Goal: Information Seeking & Learning: Learn about a topic

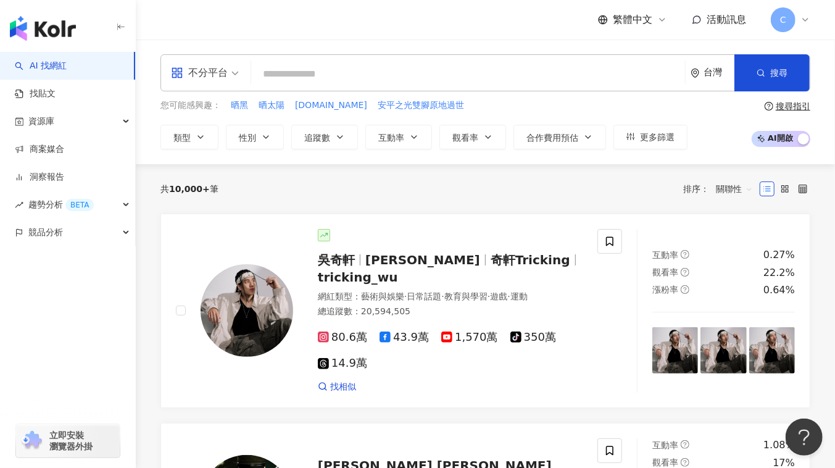
click at [308, 70] on input "search" at bounding box center [468, 73] width 424 height 23
paste input "**********"
type input "**********"
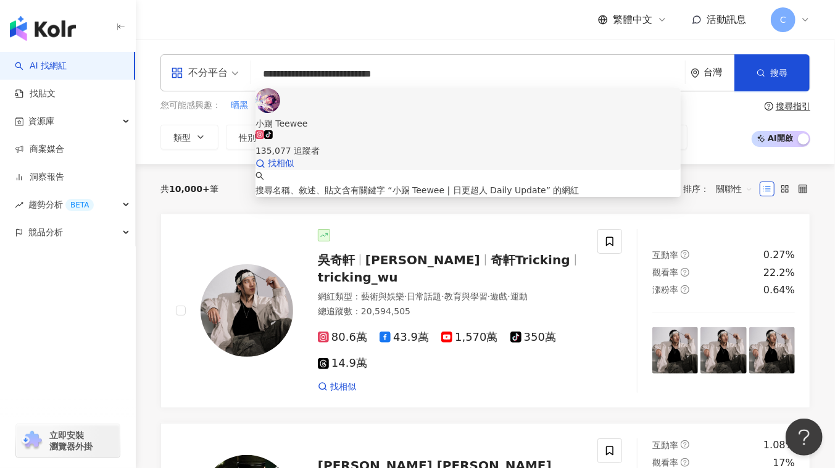
click at [374, 144] on div "135,077 追蹤者" at bounding box center [467, 151] width 425 height 14
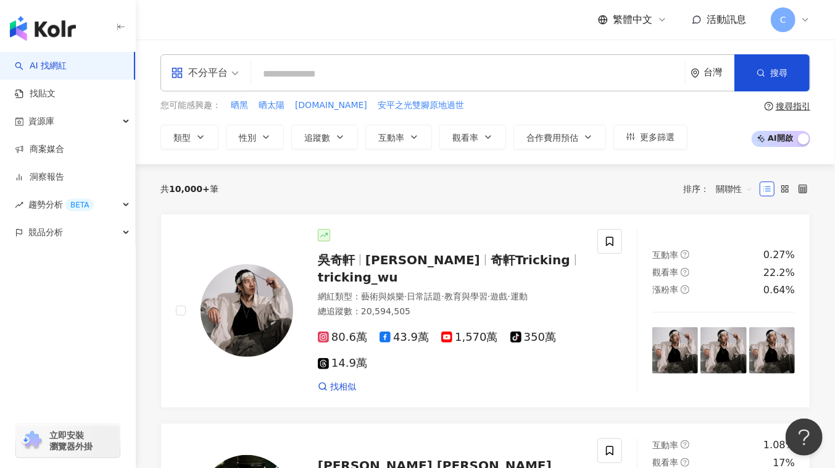
click at [293, 78] on input "search" at bounding box center [468, 73] width 424 height 23
paste input "**"
type input "**"
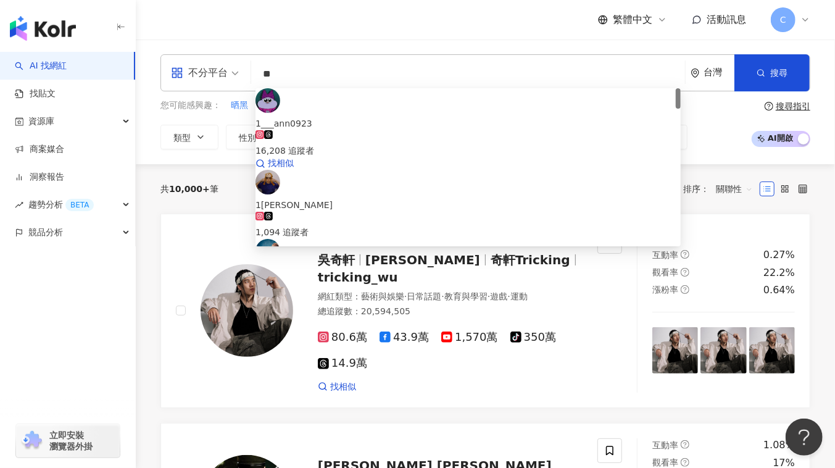
click at [366, 144] on div "16,208 追蹤者" at bounding box center [467, 151] width 425 height 14
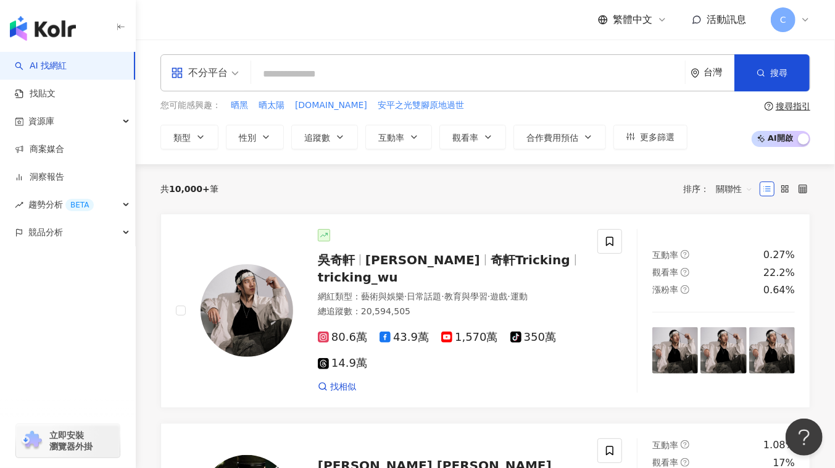
paste input "*****"
type input "*****"
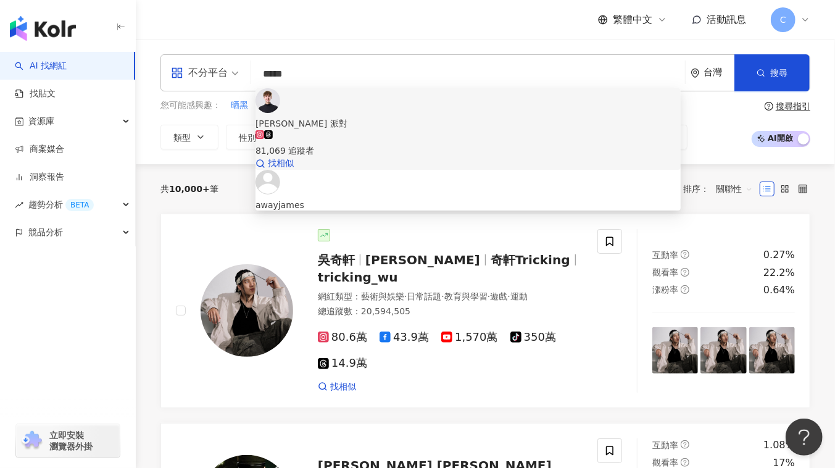
click at [348, 144] on div "81,069 追蹤者" at bounding box center [467, 151] width 425 height 14
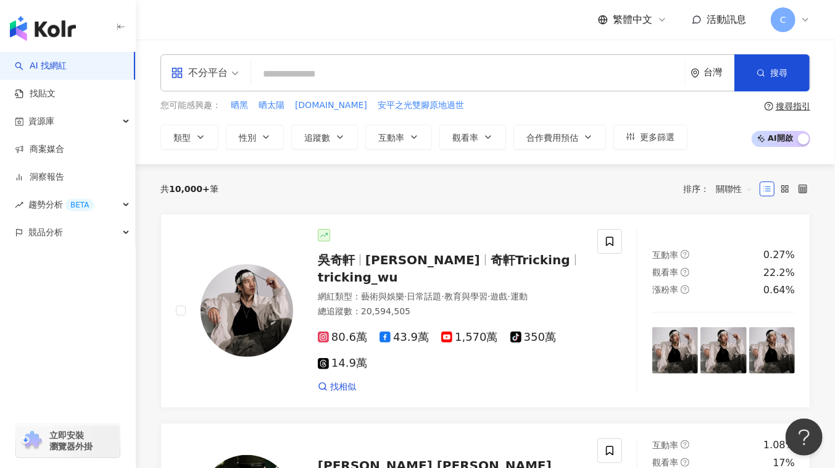
paste input "***"
type input "***"
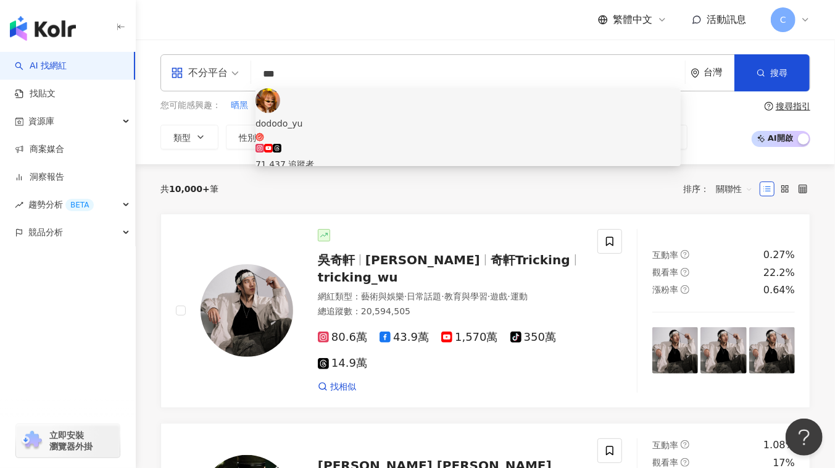
click at [410, 144] on div "71,437 追蹤者" at bounding box center [467, 157] width 425 height 27
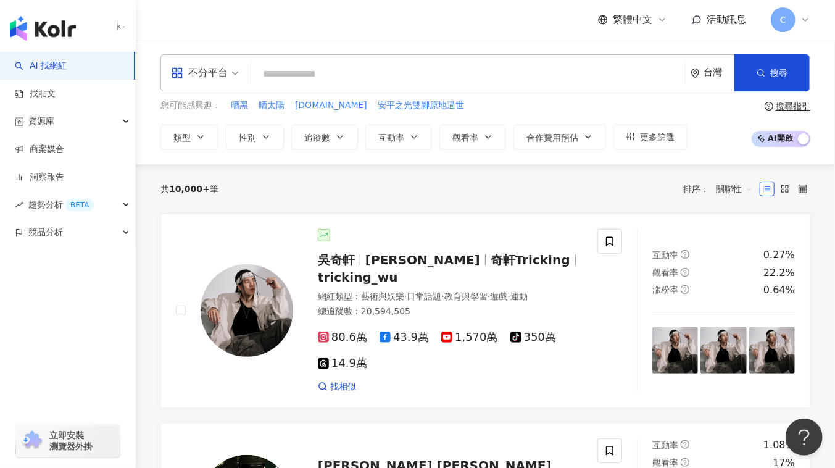
paste input "***"
type input "***"
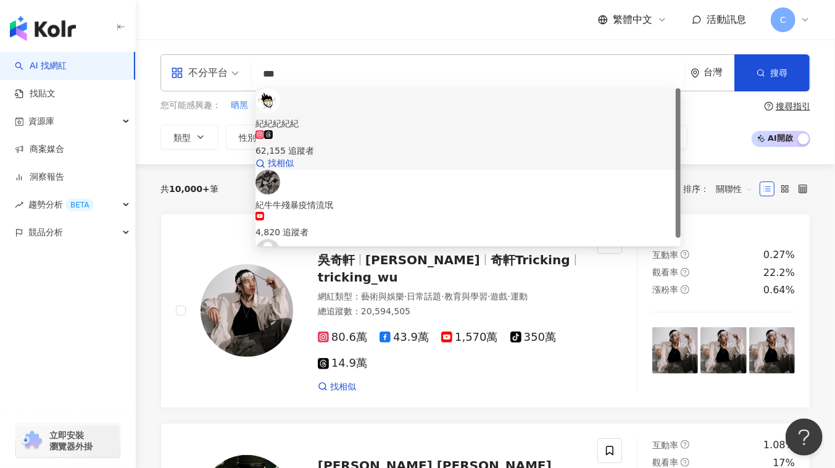
click at [397, 130] on div "62,155 追蹤者" at bounding box center [467, 143] width 425 height 27
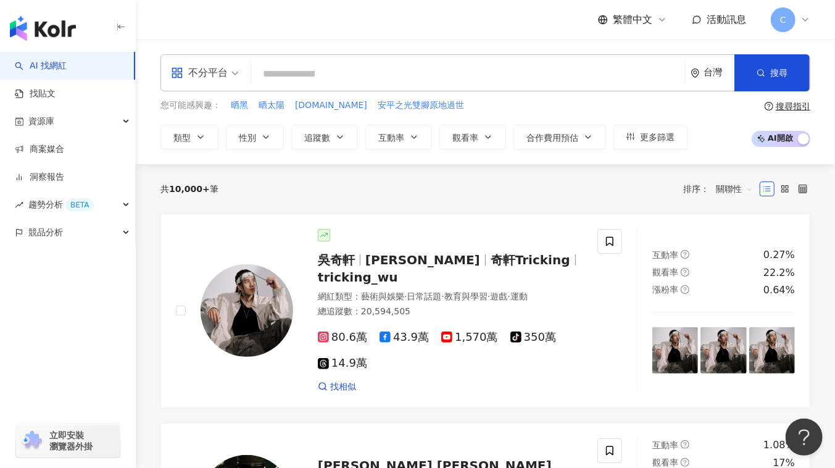
paste input "**********"
type input "**********"
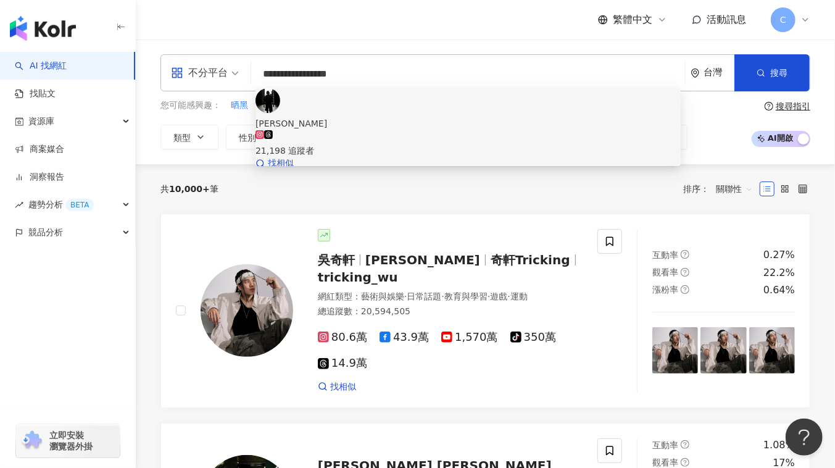
click at [350, 144] on div "21,198 追蹤者" at bounding box center [467, 151] width 425 height 14
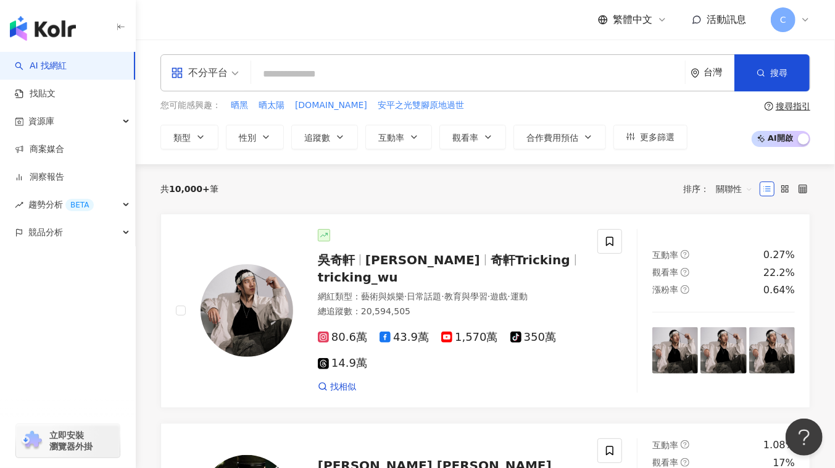
paste input "****"
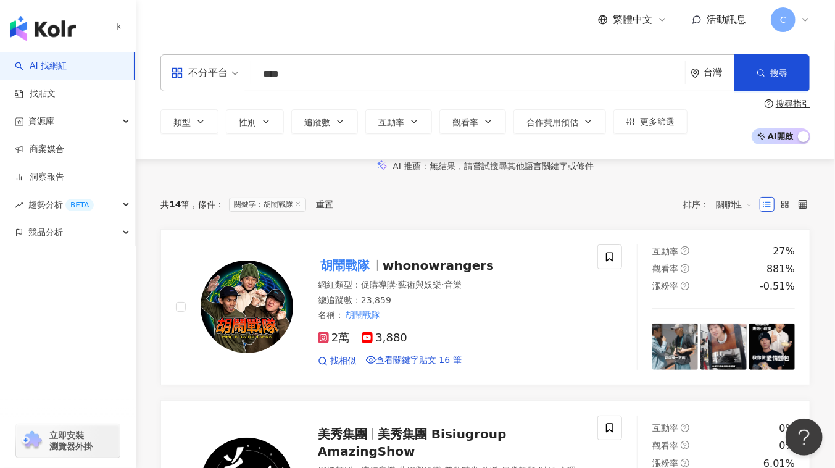
click at [328, 78] on input "****" at bounding box center [468, 73] width 424 height 23
click at [250, 324] on img at bounding box center [247, 306] width 93 height 93
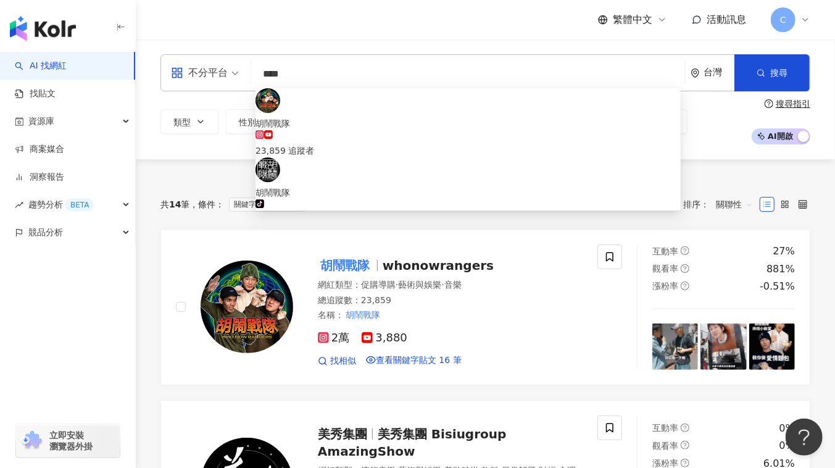
drag, startPoint x: 323, startPoint y: 68, endPoint x: 260, endPoint y: 68, distance: 63.5
click at [260, 68] on input "****" at bounding box center [468, 73] width 424 height 23
paste input "*"
type input "*****"
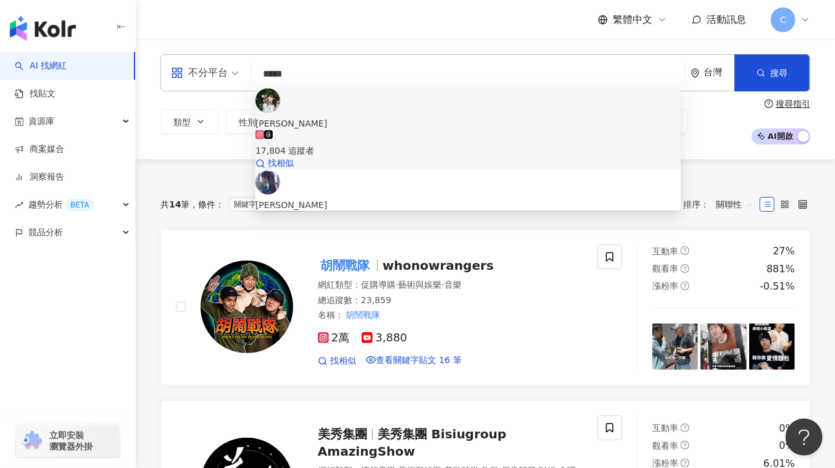
click at [389, 130] on div "17,804 追蹤者" at bounding box center [467, 143] width 425 height 27
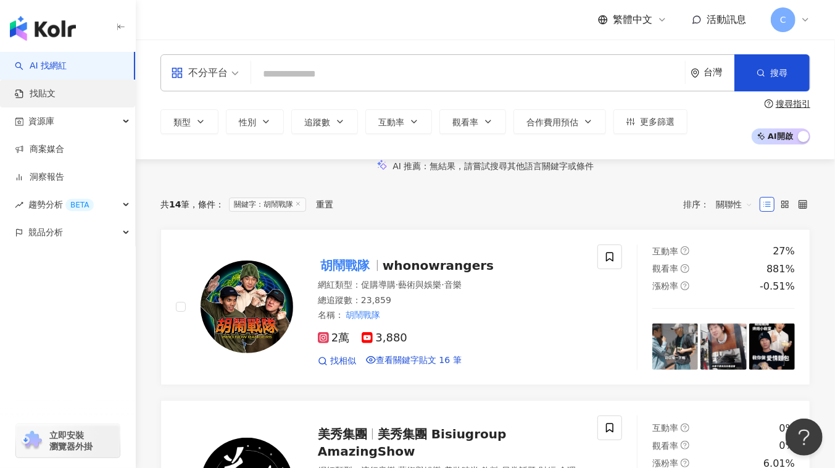
click at [20, 88] on link "找貼文" at bounding box center [35, 94] width 41 height 12
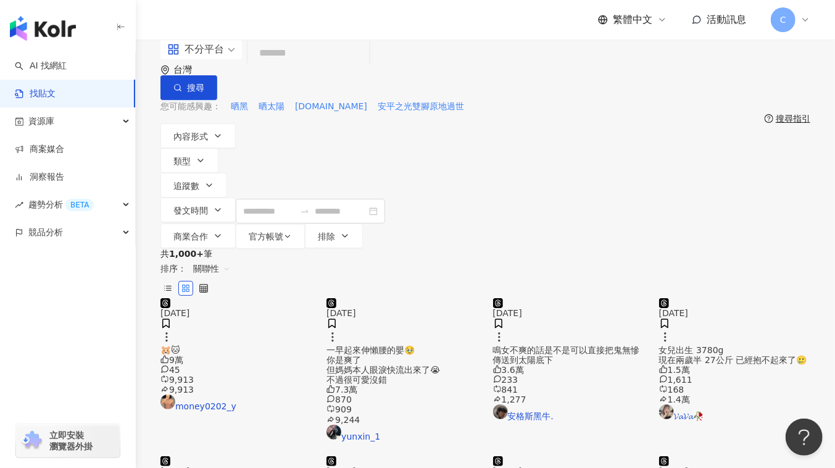
click at [302, 67] on input "search" at bounding box center [308, 53] width 112 height 27
type input "***"
click at [205, 132] on span "內容形式" at bounding box center [190, 136] width 35 height 10
click at [230, 160] on div "不限 貼文 全部影音" at bounding box center [239, 153] width 143 height 14
click at [205, 155] on icon "button" at bounding box center [201, 160] width 10 height 10
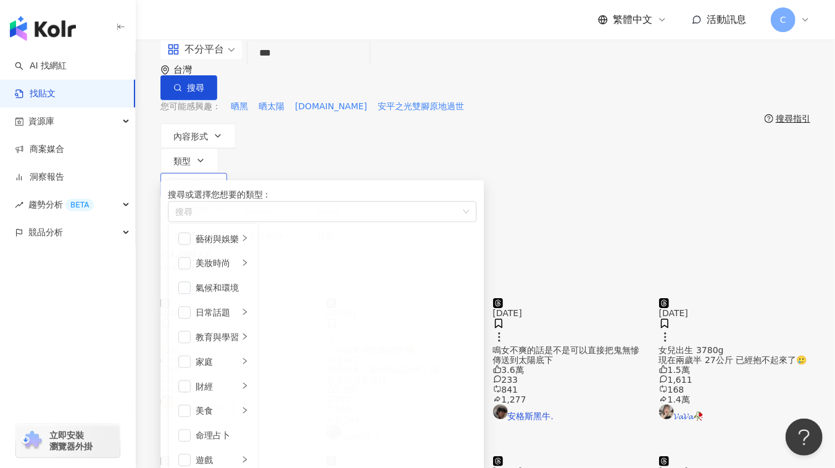
click at [212, 184] on icon "button" at bounding box center [209, 185] width 5 height 2
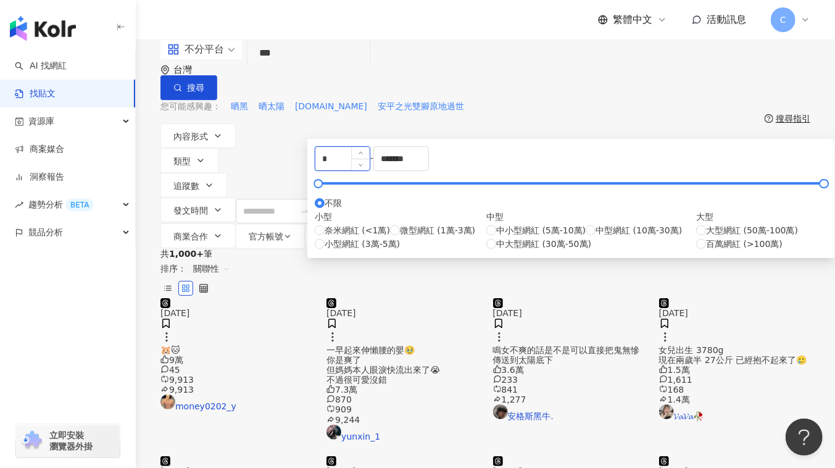
click at [370, 170] on input "*" at bounding box center [342, 158] width 54 height 23
type input "*"
type input "****"
drag, startPoint x: 545, startPoint y: 190, endPoint x: 434, endPoint y: 194, distance: 110.5
click at [434, 194] on div "**** - ******* 不限 小型 奈米網紅 (<1萬) 微型網紅 (1萬-3萬) 小型網紅 (3萬-5萬) 中型 中小型網紅 (5萬-10萬) 中型網…" at bounding box center [571, 198] width 513 height 104
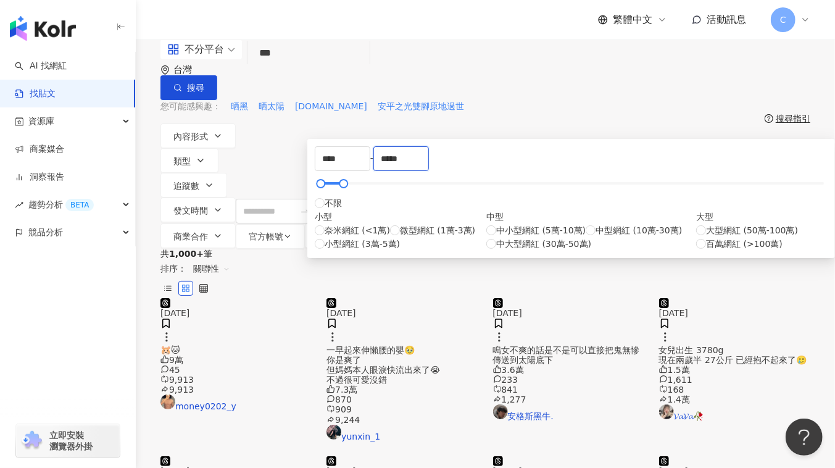
type input "*****"
click at [279, 249] on div "共 1,000+ 筆 排序： 關聯性" at bounding box center [485, 273] width 650 height 49
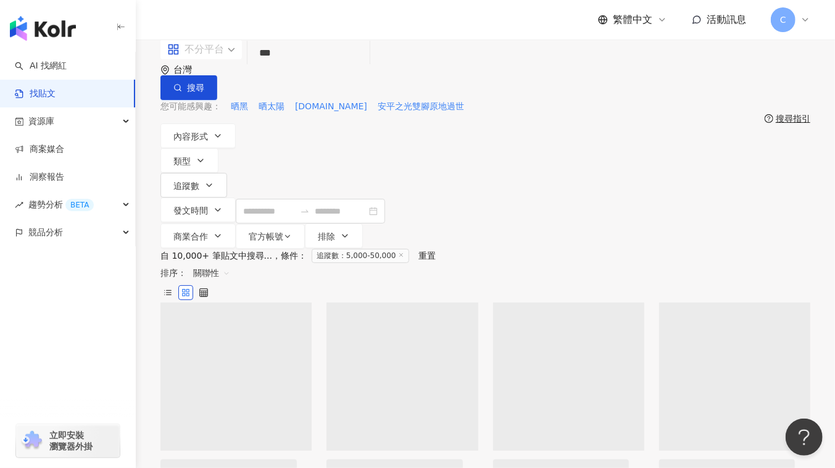
click at [216, 59] on span at bounding box center [201, 49] width 68 height 20
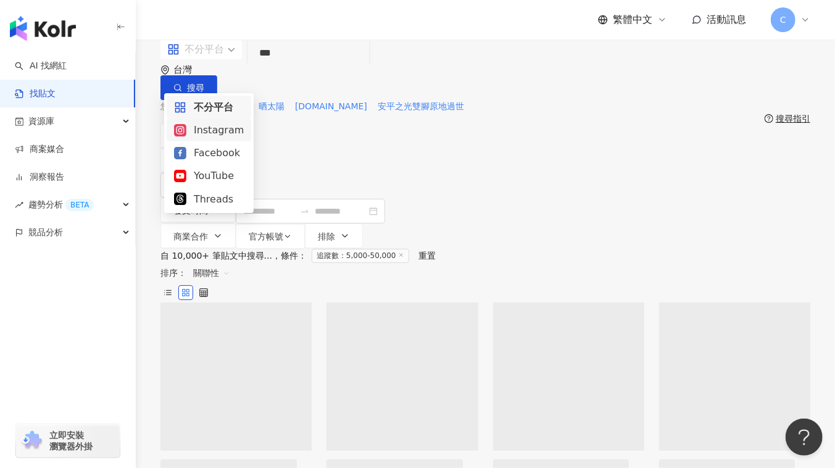
click at [206, 125] on div "Instagram" at bounding box center [209, 129] width 70 height 15
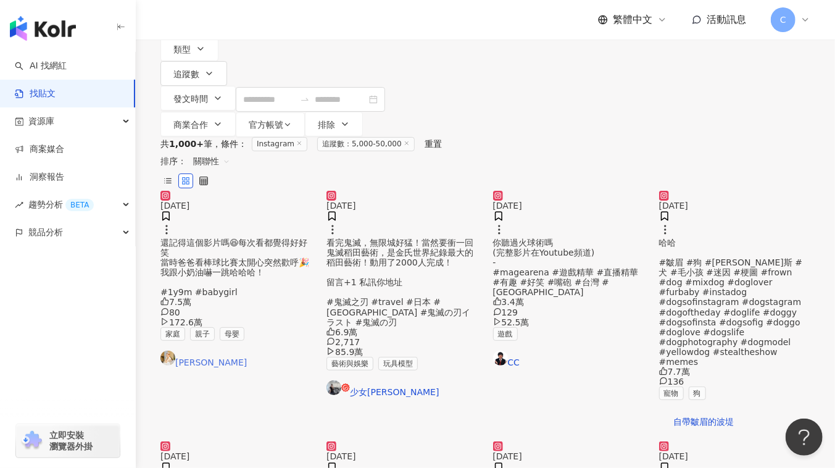
scroll to position [224, 0]
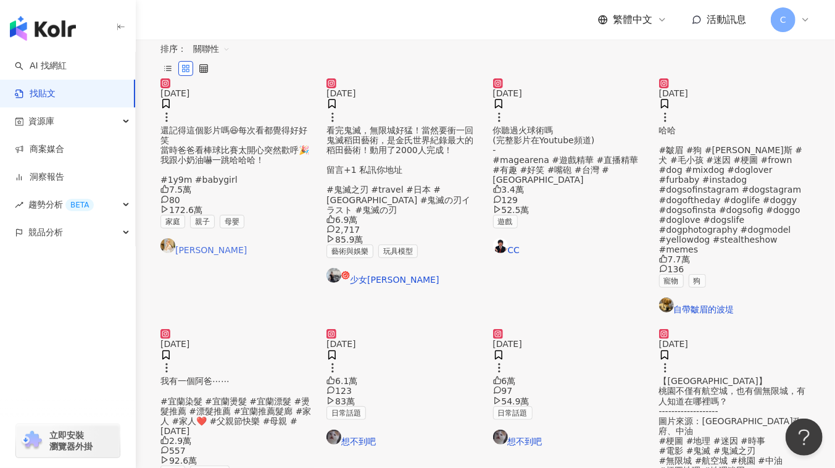
click at [186, 238] on link "Nina Lu" at bounding box center [235, 246] width 151 height 17
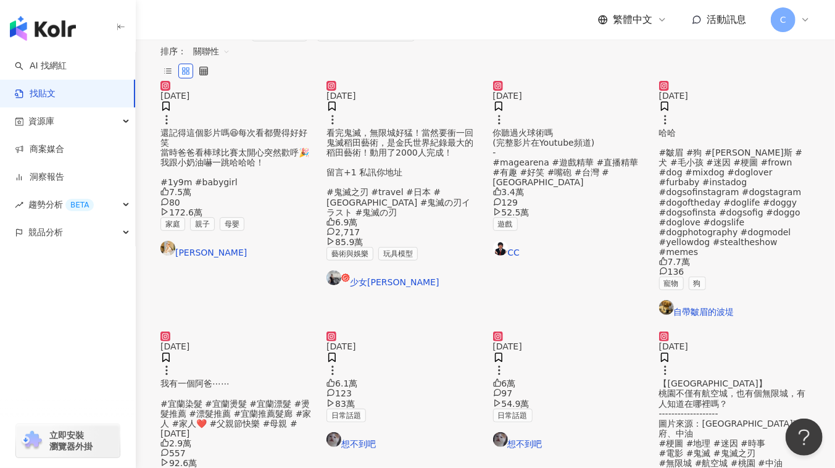
scroll to position [0, 0]
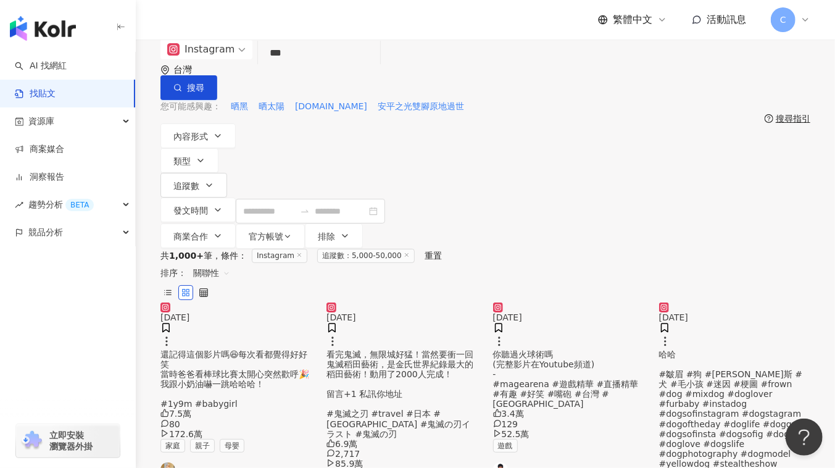
drag, startPoint x: 258, startPoint y: 83, endPoint x: 277, endPoint y: 81, distance: 19.2
click at [258, 82] on div "Instagram *** 台灣 搜尋" at bounding box center [485, 69] width 650 height 60
click at [330, 67] on input "***" at bounding box center [319, 53] width 112 height 27
click at [217, 75] on button "搜尋" at bounding box center [188, 87] width 57 height 25
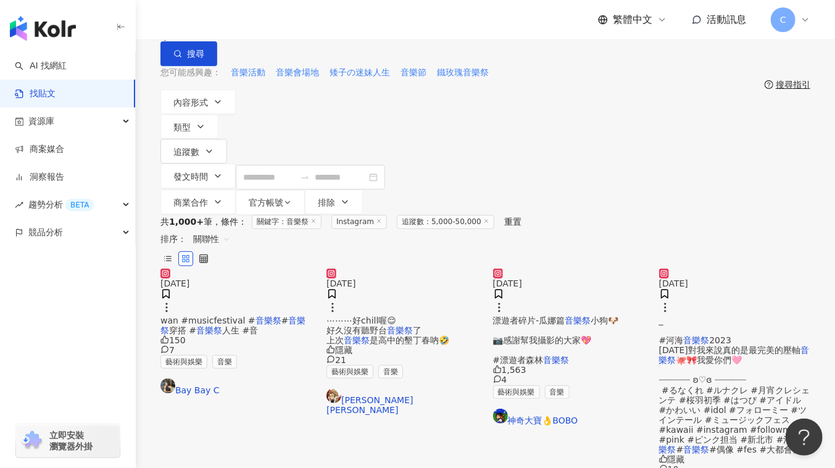
scroll to position [112, 0]
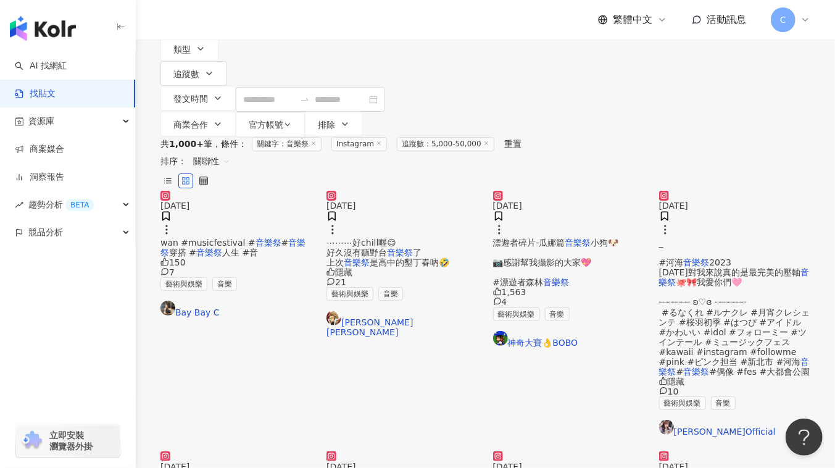
click at [365, 191] on img at bounding box center [401, 191] width 151 height 0
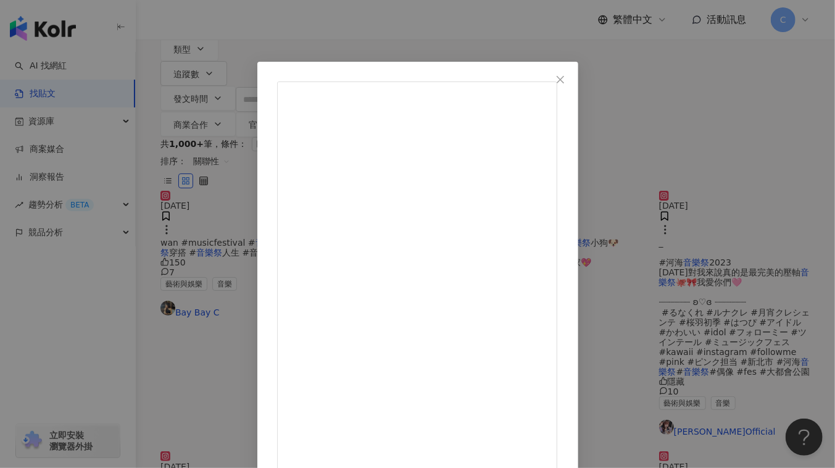
click at [565, 80] on icon "close" at bounding box center [560, 80] width 10 height 10
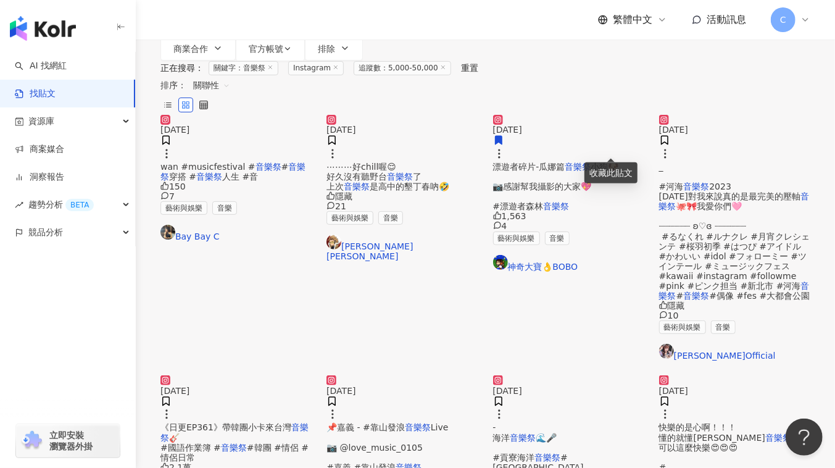
scroll to position [280, 0]
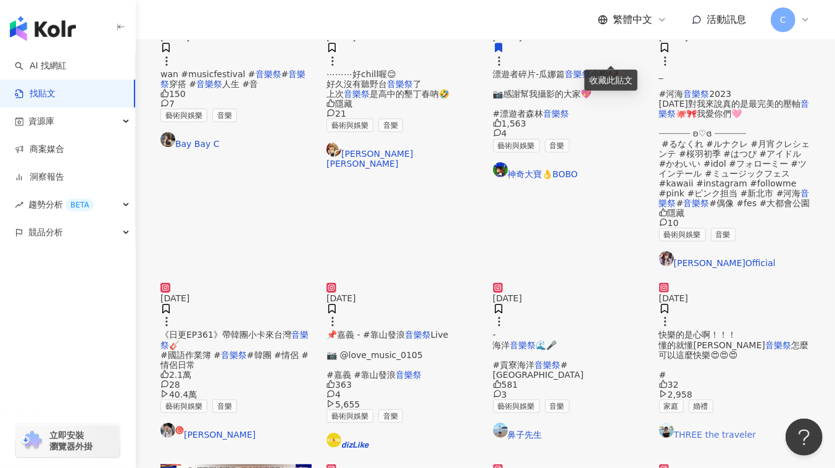
click at [711, 423] on link "THREE the traveler" at bounding box center [734, 431] width 151 height 17
click at [337, 432] on div at bounding box center [333, 439] width 15 height 15
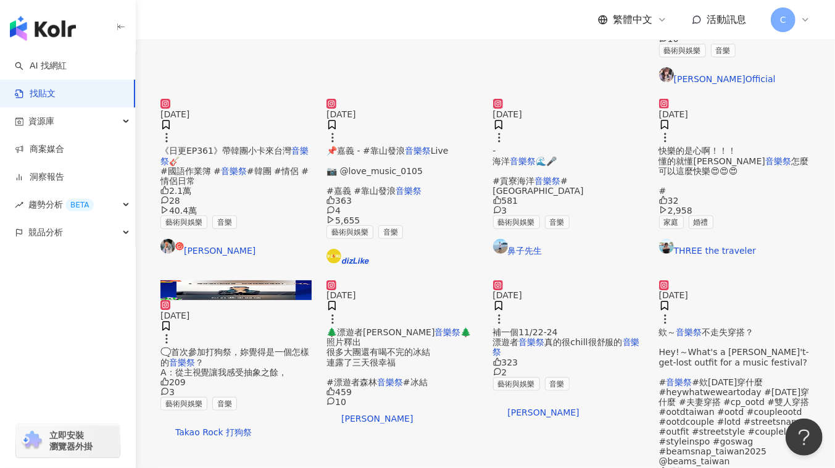
scroll to position [561, 0]
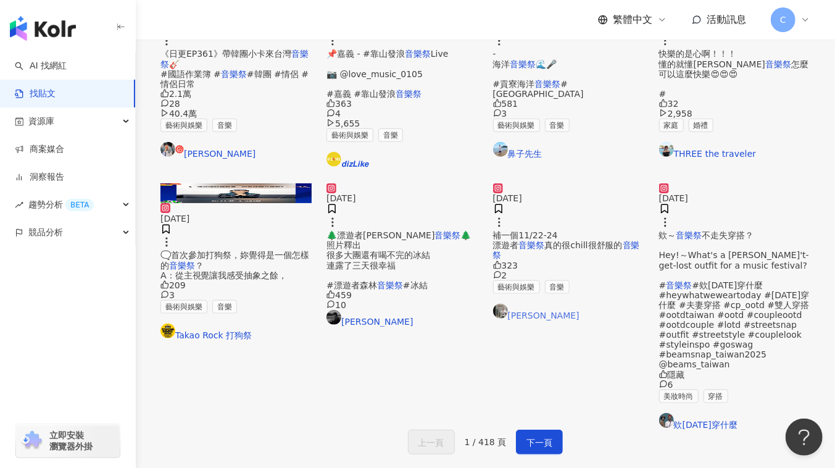
click at [536, 320] on link "宥Der" at bounding box center [568, 312] width 151 height 17
click at [522, 429] on button "下一頁" at bounding box center [539, 441] width 47 height 25
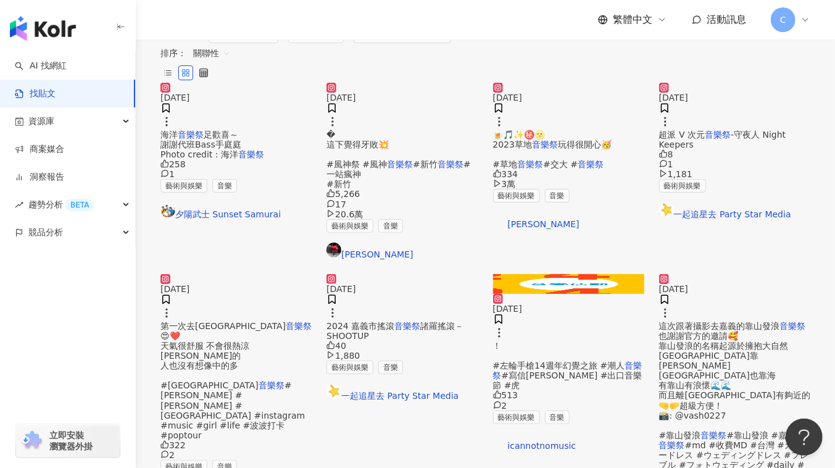
scroll to position [0, 0]
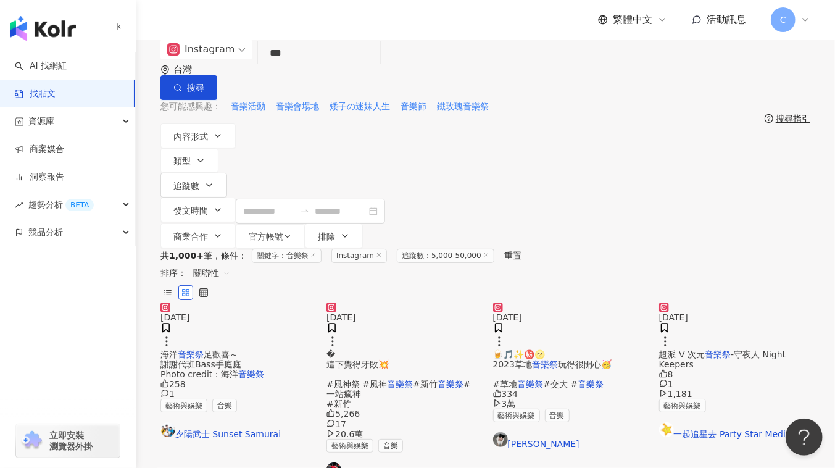
click at [577, 379] on mark "音樂祭" at bounding box center [590, 384] width 26 height 10
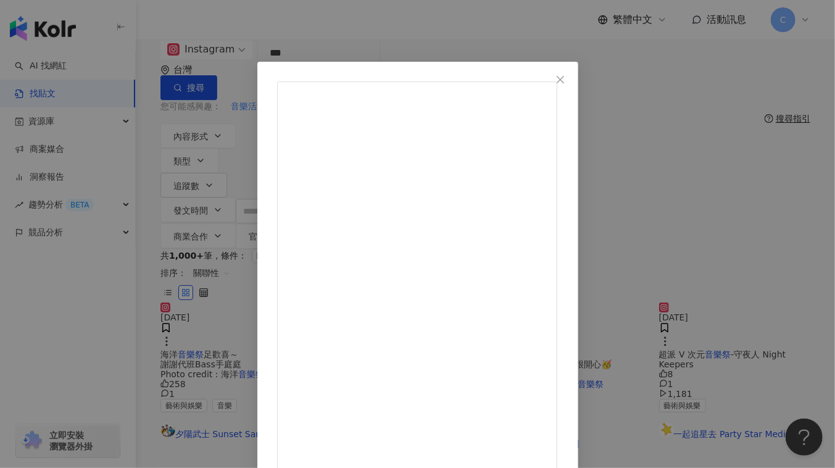
click at [727, 220] on div "邱欣雅 2023/12/10 🍺🎵✨㊙️🌝 2023草地音樂祭 玩得很開心🥳 #草地音樂祭 #交大 #音樂祭 334 3萬 查看原始貼文" at bounding box center [417, 234] width 835 height 468
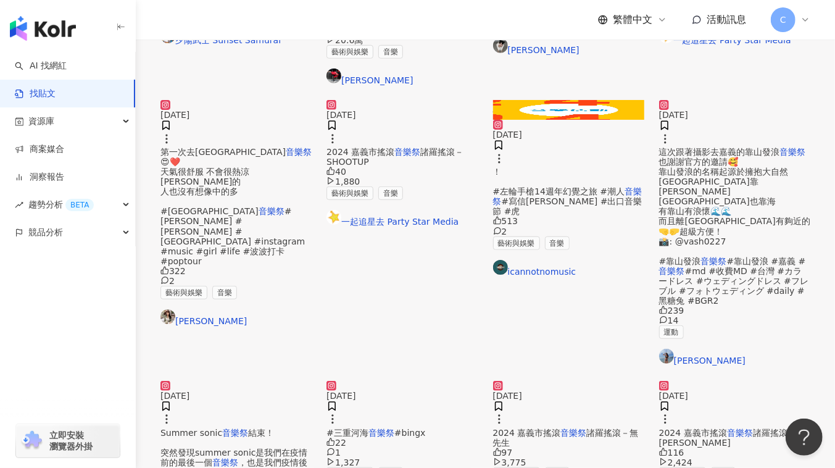
scroll to position [392, 0]
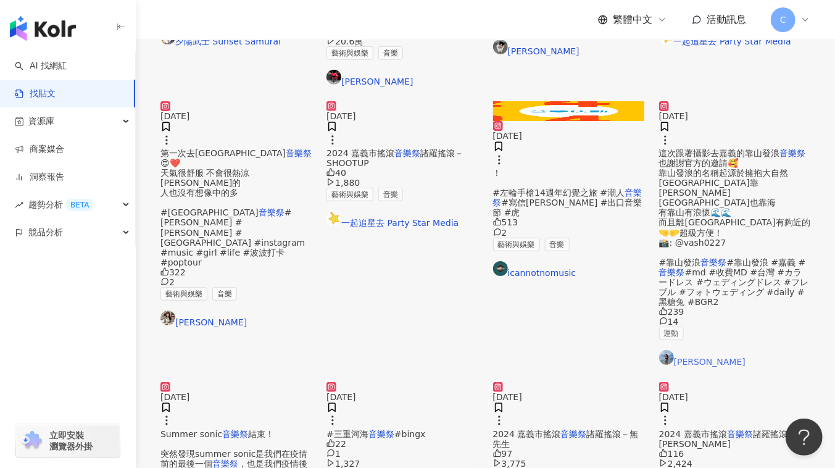
click at [689, 350] on link "張詠綺" at bounding box center [734, 358] width 151 height 17
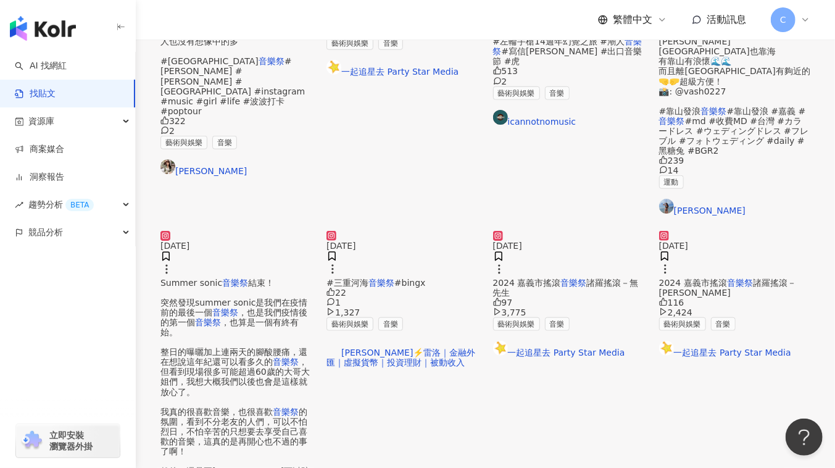
scroll to position [561, 0]
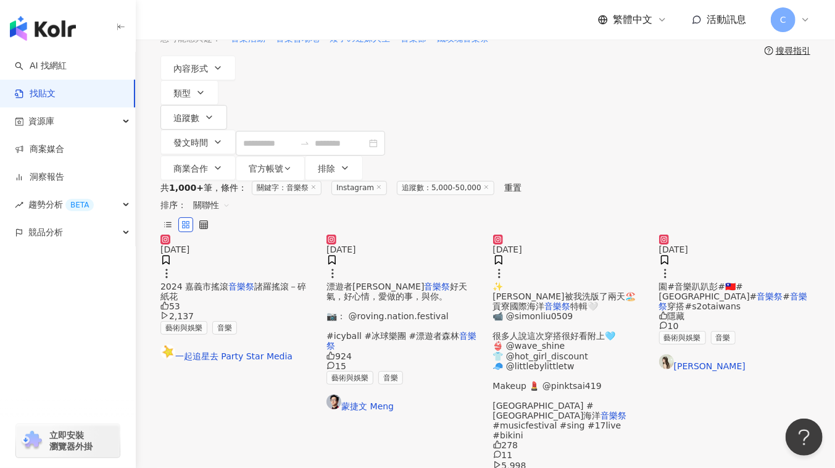
scroll to position [0, 0]
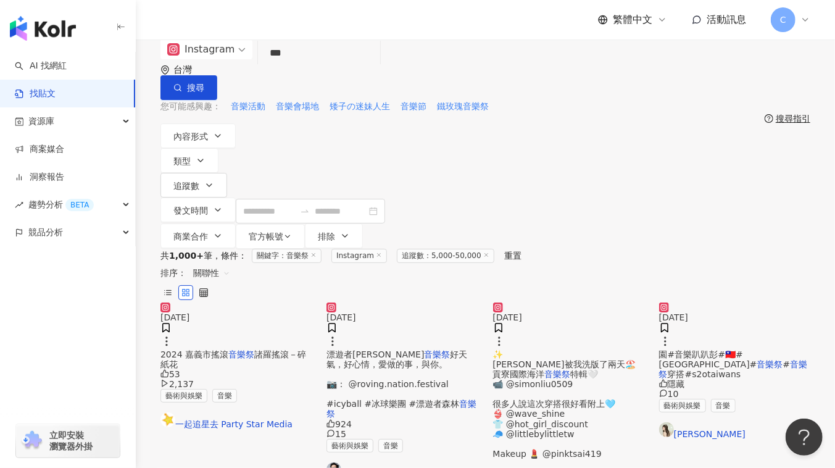
click at [318, 67] on input "***" at bounding box center [319, 53] width 112 height 27
type input "*"
click at [204, 83] on span "搜尋" at bounding box center [195, 88] width 17 height 10
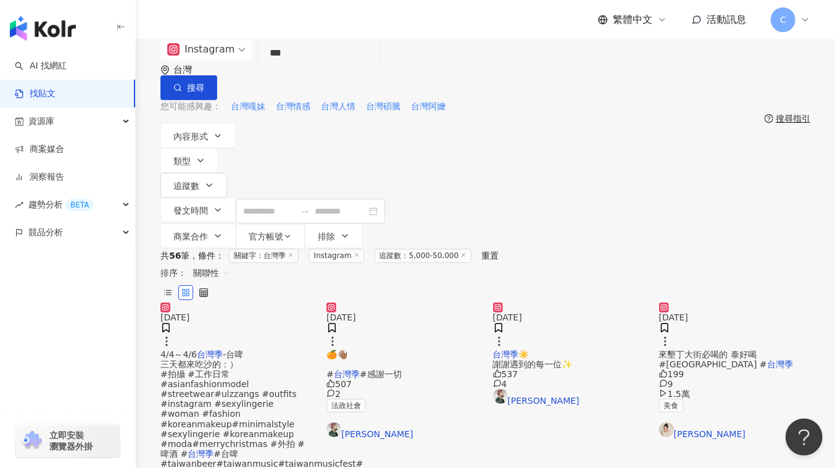
scroll to position [56, 0]
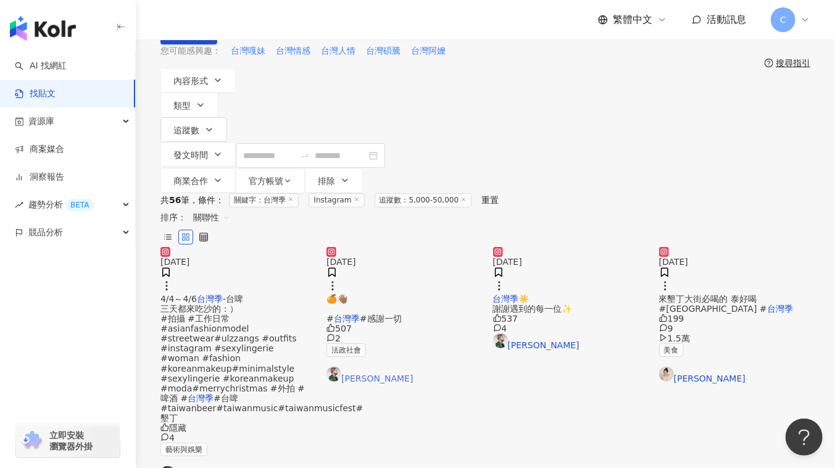
click at [374, 377] on link "史蒂芬 SteeVen" at bounding box center [401, 374] width 151 height 17
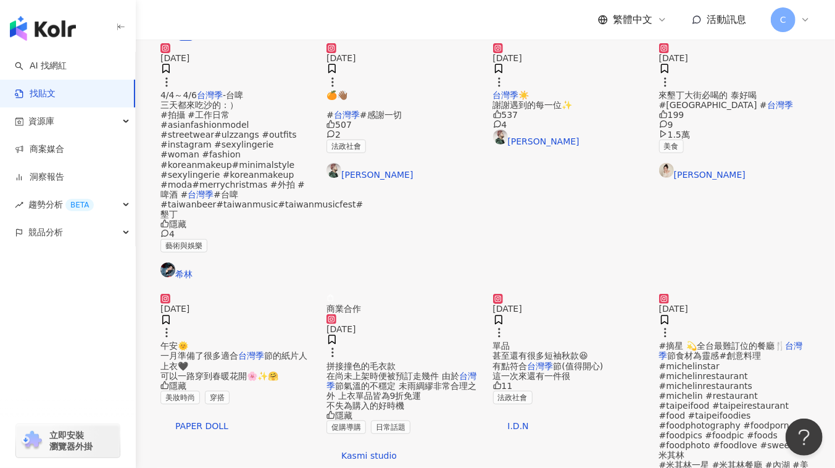
scroll to position [0, 0]
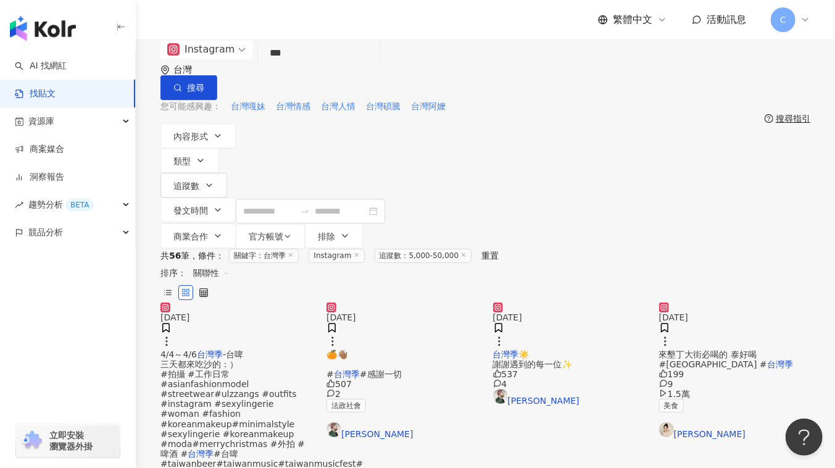
drag, startPoint x: 316, startPoint y: 65, endPoint x: 243, endPoint y: 65, distance: 72.8
click at [243, 65] on div "Instagram 台灣季 *** 台灣 搜尋" at bounding box center [485, 69] width 650 height 60
click at [217, 80] on button "搜尋" at bounding box center [188, 87] width 57 height 25
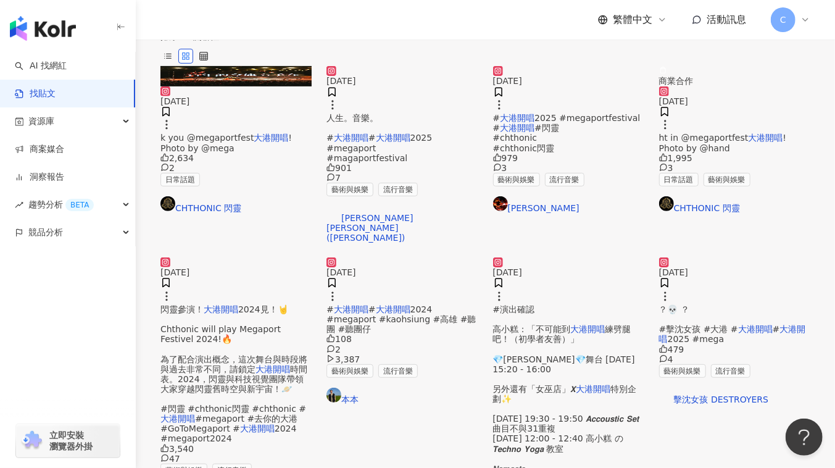
scroll to position [224, 0]
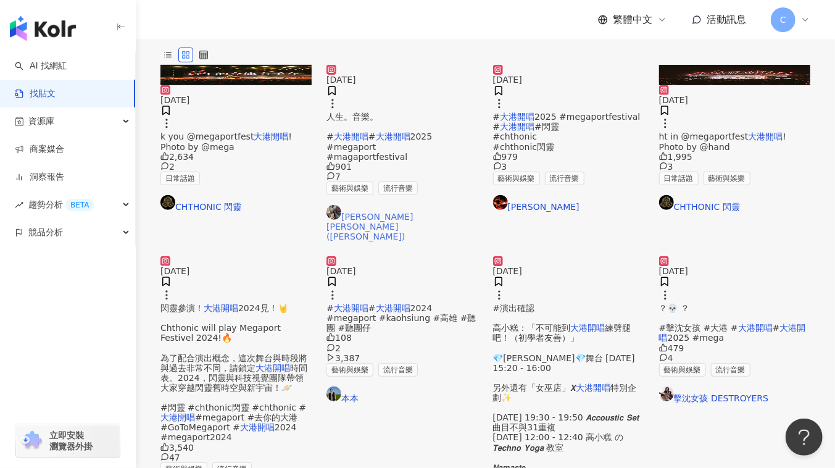
click at [372, 205] on link "楊于萱 Lisa (Yuhsuan Yang)" at bounding box center [401, 223] width 151 height 36
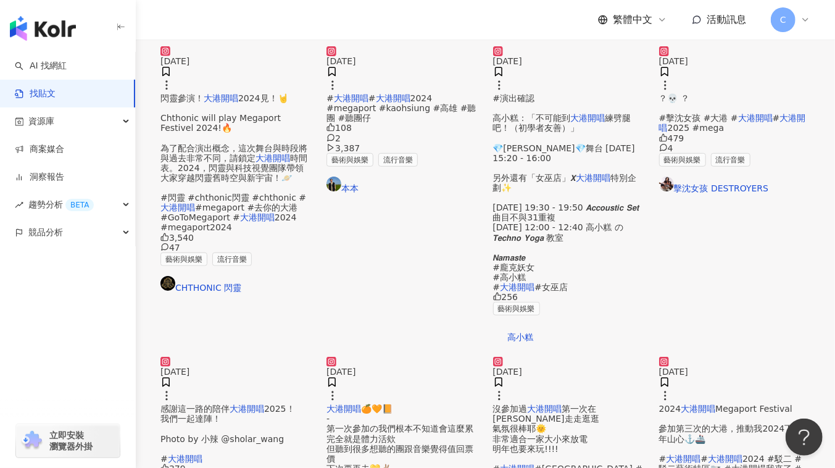
scroll to position [561, 0]
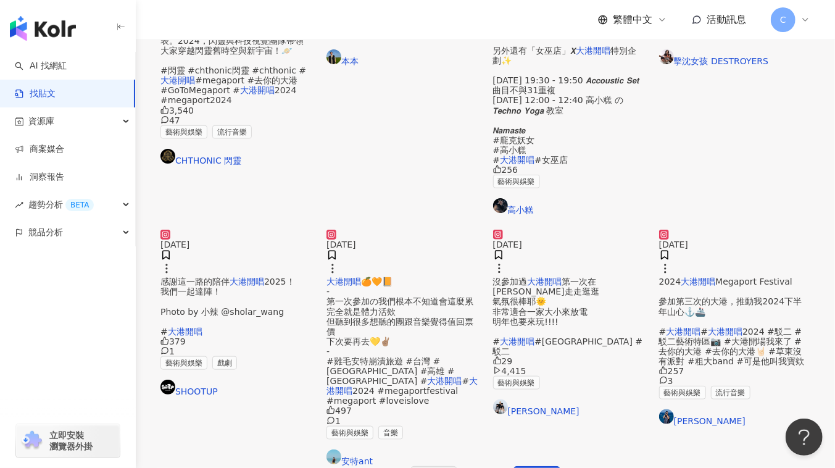
click at [399, 296] on span "🍊🧡📙 - 第一次參加の我們根本不知道會這麼累 完全就是體力活欸 但聽到很多想聽的團跟音樂覺得值回票價 下次要再去💛✌🏽 - #雞毛安特崩潰旅遊 #台灣 #t…" at bounding box center [399, 330] width 147 height 109
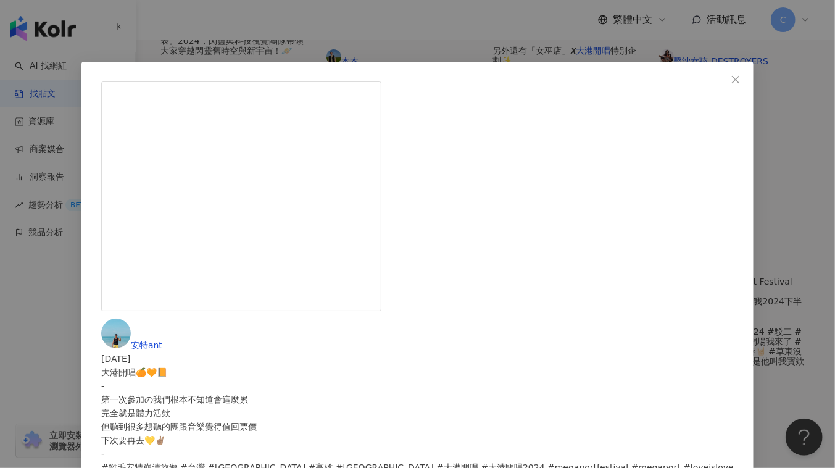
scroll to position [0, 0]
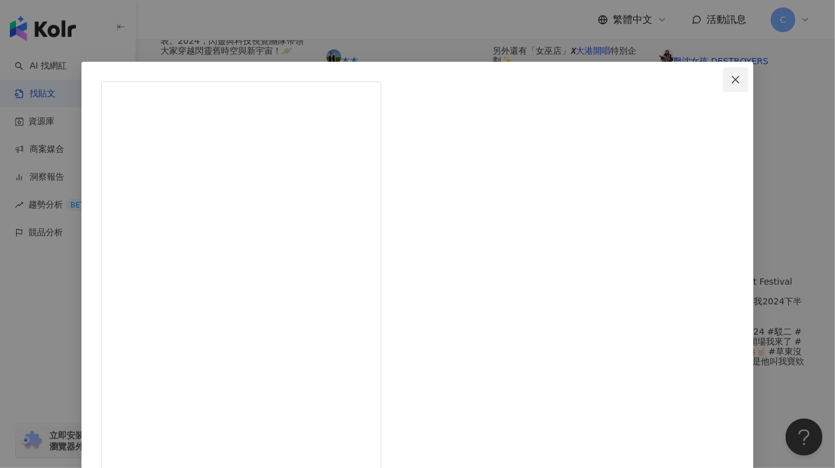
click at [730, 78] on icon "close" at bounding box center [735, 80] width 10 height 10
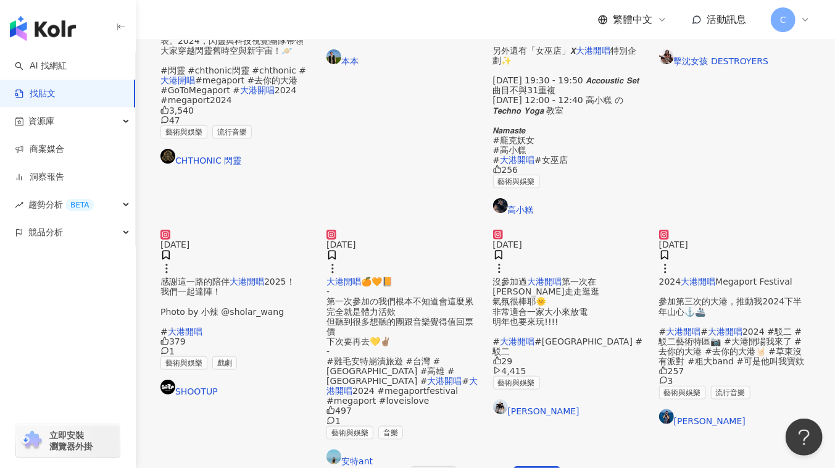
click at [743, 301] on span "Megaport Festival 參加第三次的大港，推動我2024下半年山心⚓️🚢 #" at bounding box center [730, 305] width 143 height 59
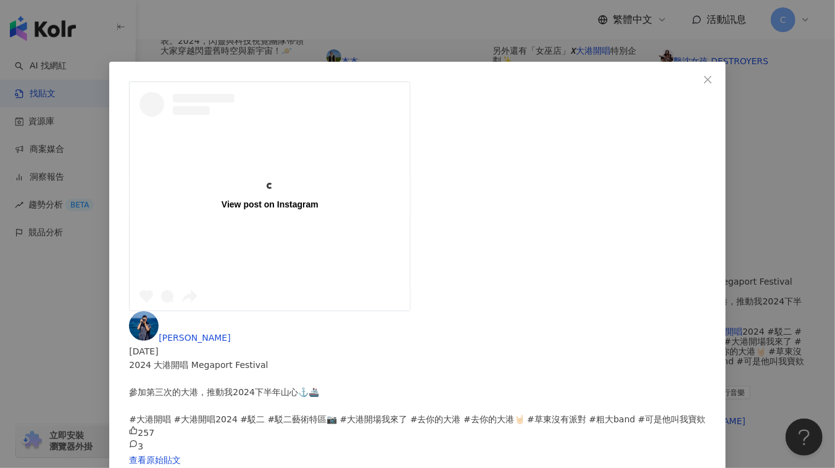
click at [492, 311] on div "阿誠 2024/4/2 2024 大港開唱 Megaport Festival 參加第三次的大港，推動我2024下半年山心⚓️🚢 #大港開唱 #大港開唱202…" at bounding box center [417, 382] width 576 height 142
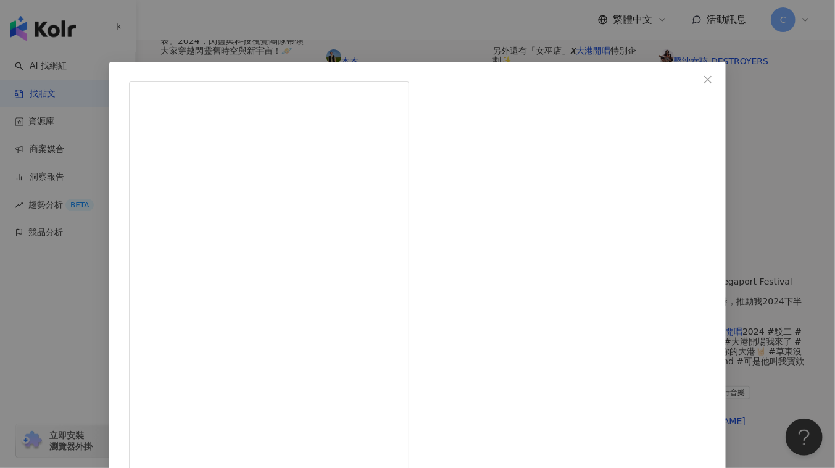
click at [703, 78] on icon "close" at bounding box center [708, 80] width 10 height 10
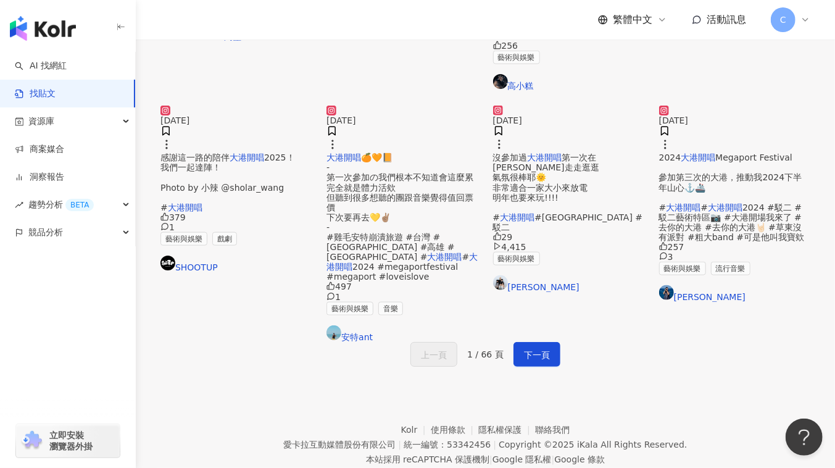
scroll to position [713, 0]
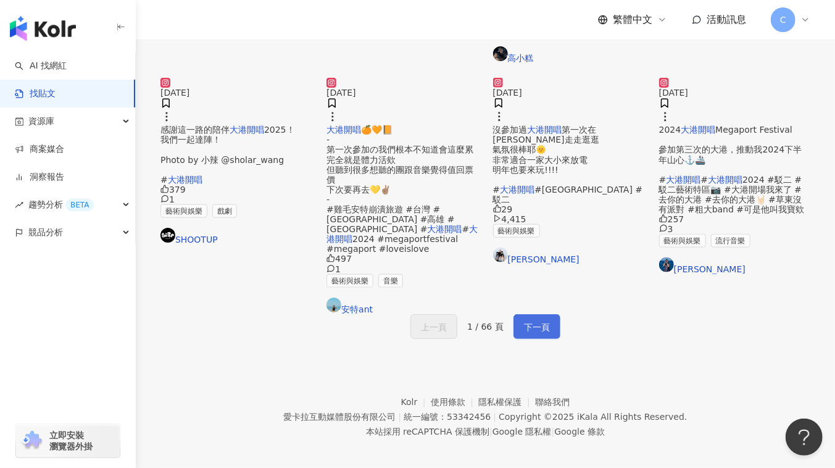
click at [529, 320] on span "下一頁" at bounding box center [537, 327] width 26 height 15
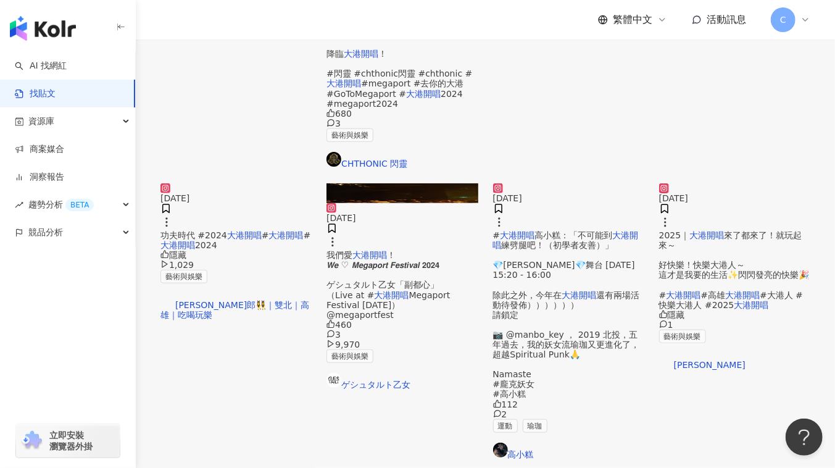
scroll to position [550, 0]
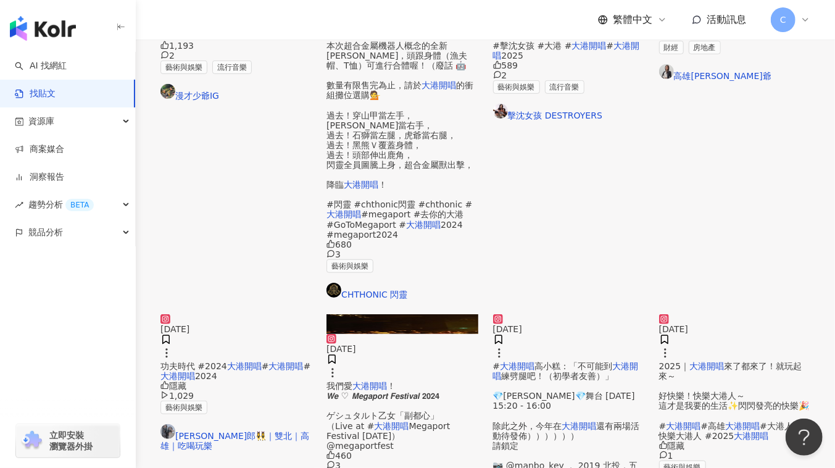
scroll to position [326, 0]
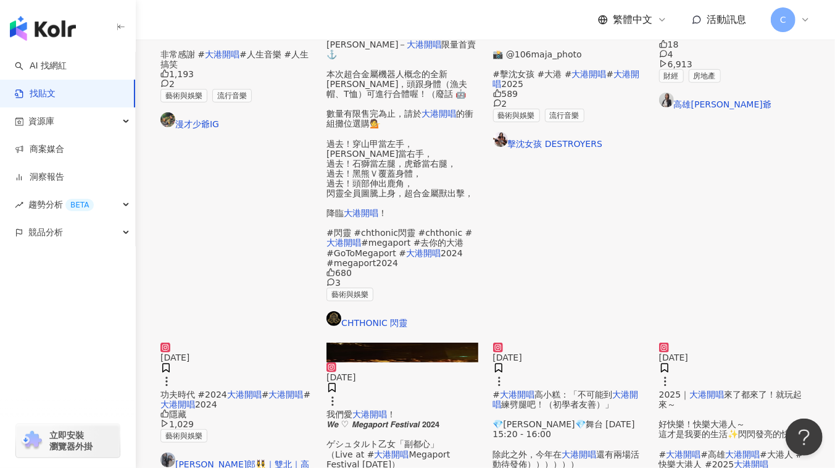
click at [730, 389] on span "來了都來了！就玩起來～ 好快樂！快樂大港人～ 這才是我要的生活✨閃閃發亮的快樂🎉 #" at bounding box center [734, 424] width 151 height 70
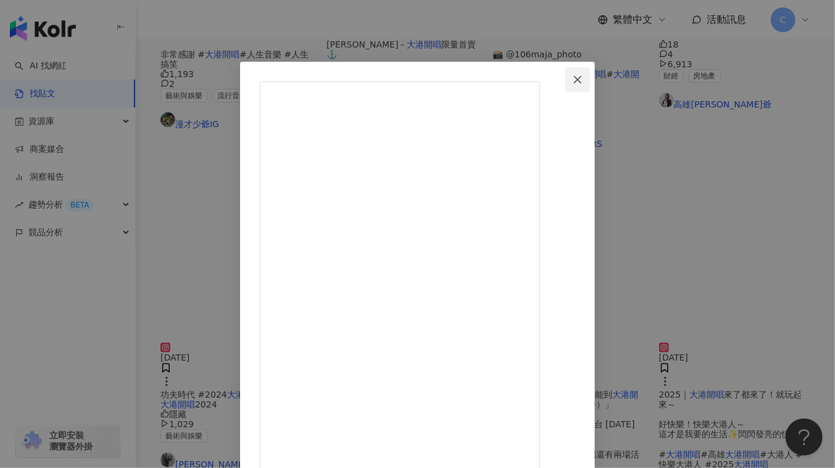
click at [590, 78] on span "Close" at bounding box center [577, 80] width 25 height 10
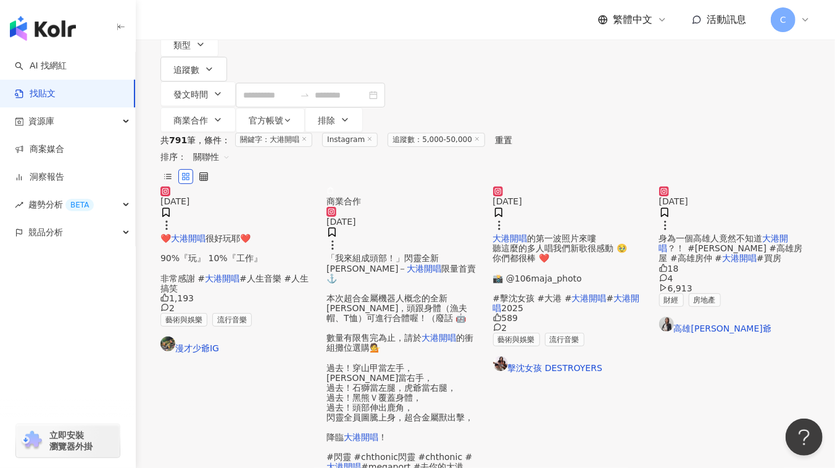
scroll to position [102, 0]
click at [241, 263] on span "很好玩耶❤️ 90%『玩』 10%『工作』 非常感謝 #" at bounding box center [211, 258] width 102 height 49
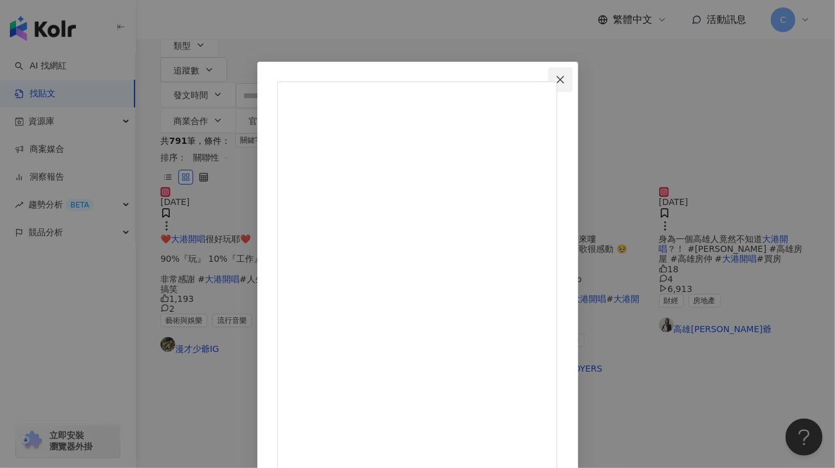
click at [573, 85] on button "Close" at bounding box center [560, 79] width 25 height 25
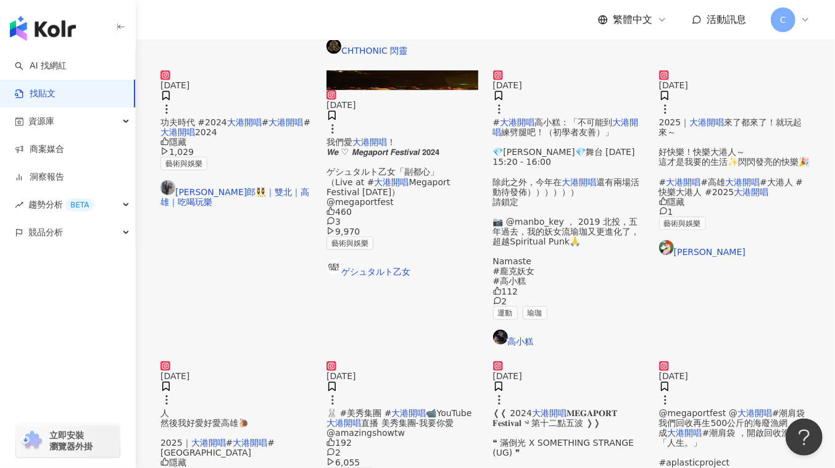
scroll to position [616, 0]
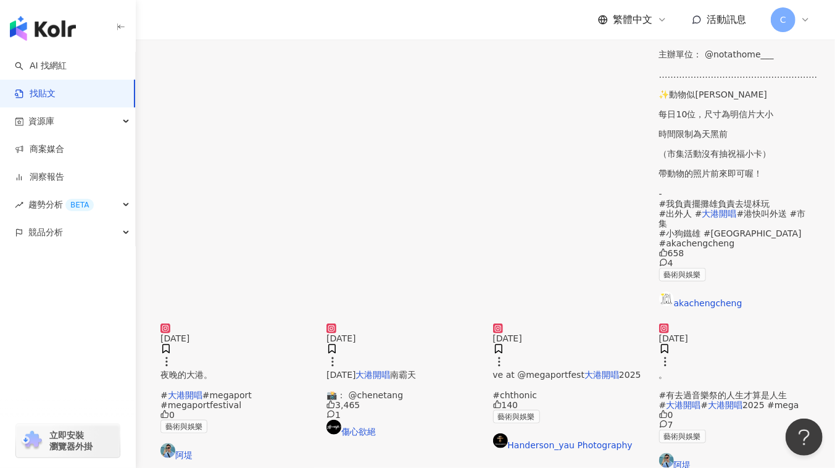
scroll to position [561, 0]
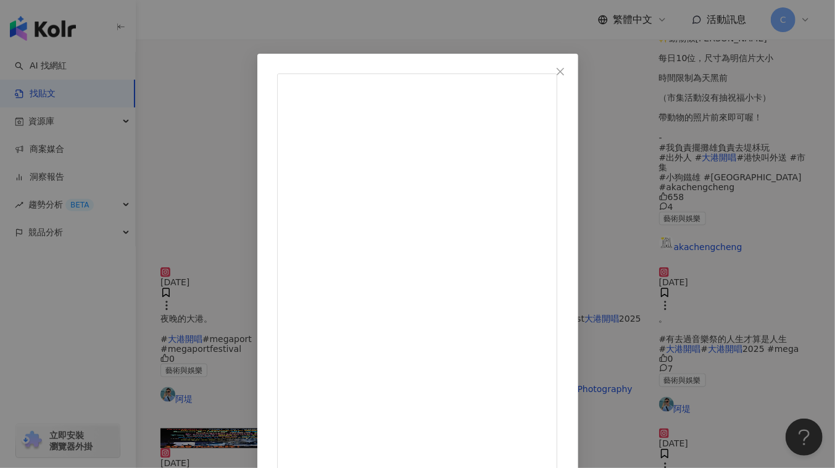
scroll to position [16, 0]
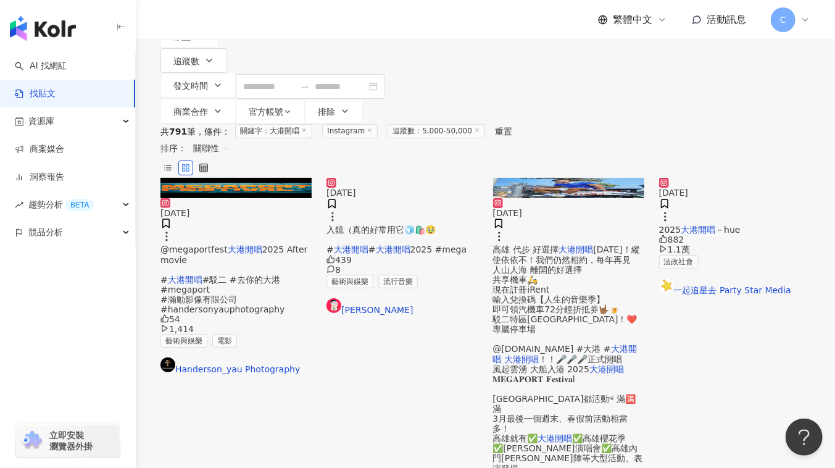
scroll to position [112, 0]
click at [353, 314] on link "Yang Josh" at bounding box center [401, 305] width 151 height 17
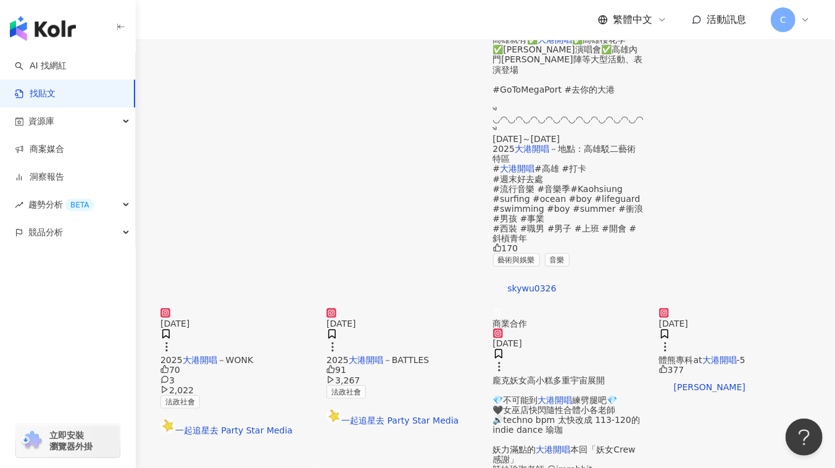
scroll to position [616, 0]
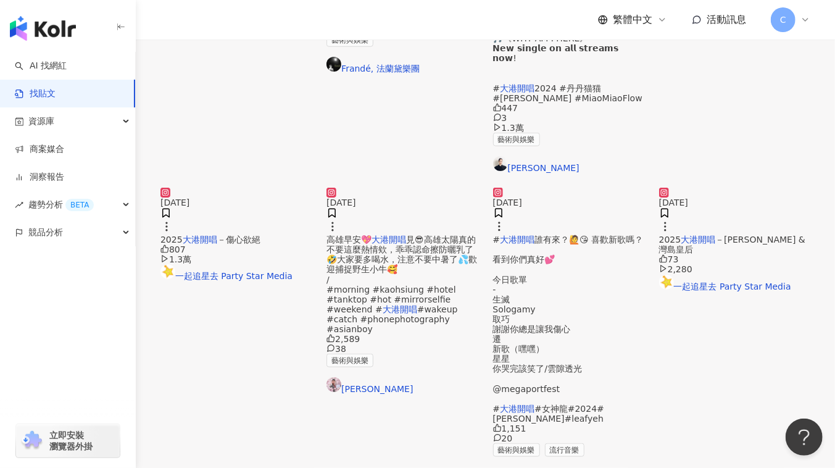
scroll to position [672, 0]
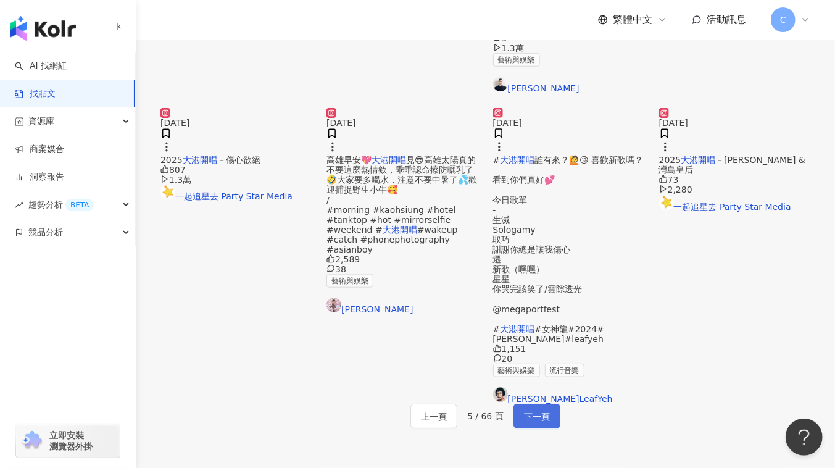
click at [527, 409] on span "下一頁" at bounding box center [537, 416] width 26 height 15
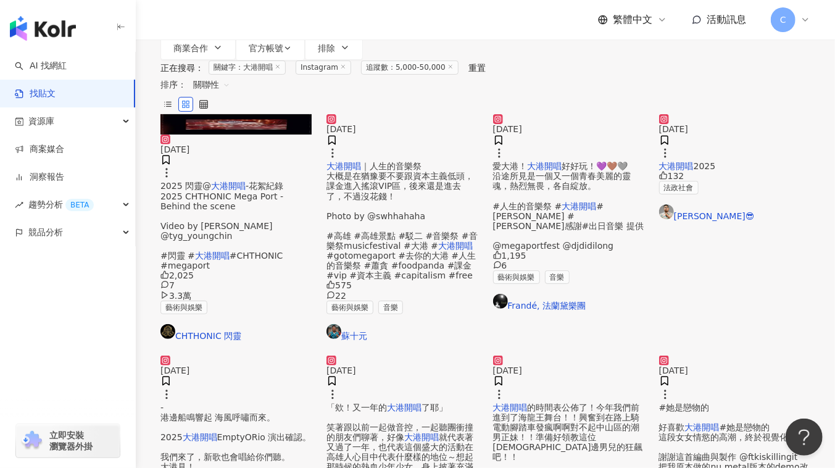
scroll to position [0, 0]
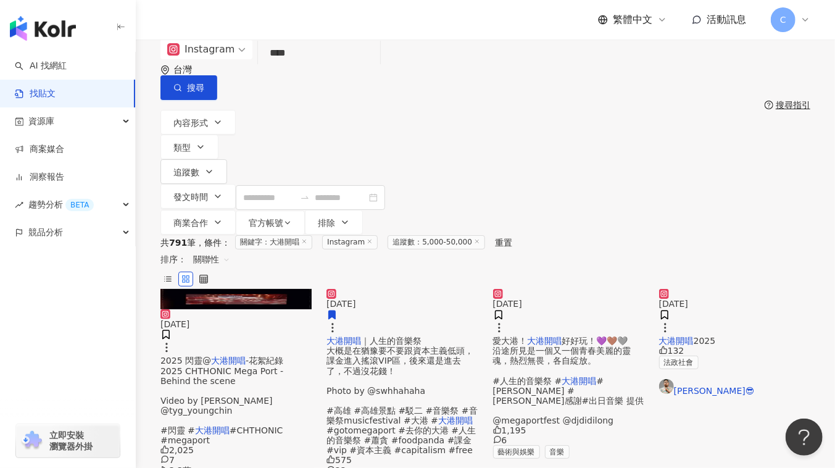
click at [689, 345] on mark "大港開唱" at bounding box center [676, 341] width 35 height 10
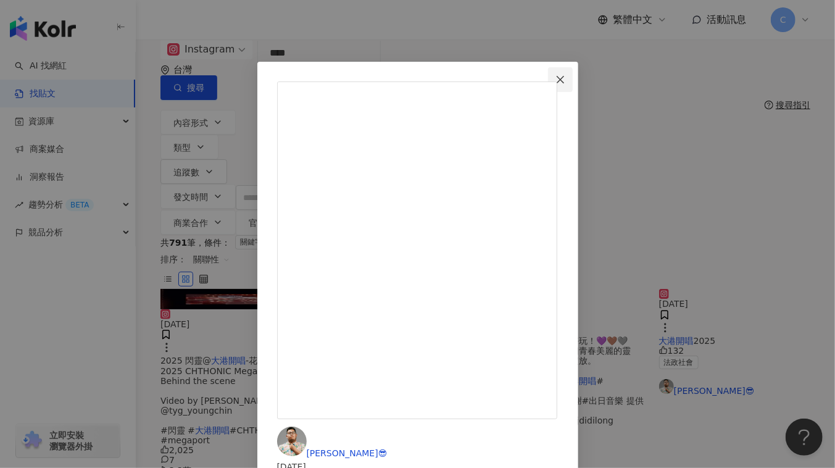
click at [573, 77] on span "Close" at bounding box center [560, 80] width 25 height 10
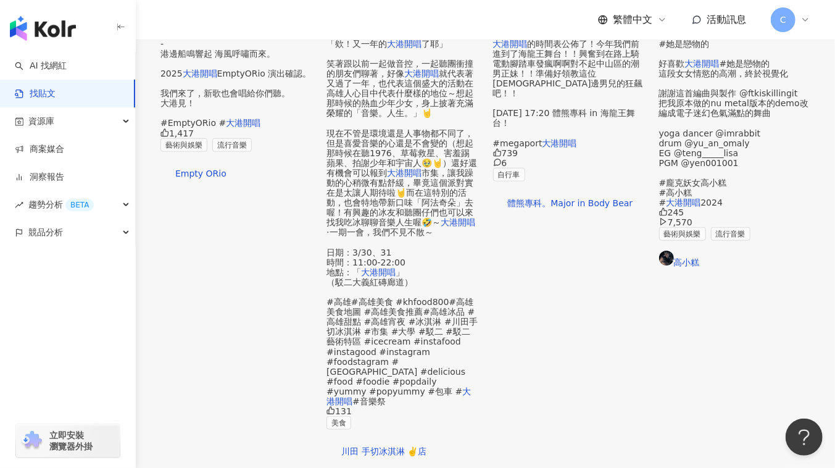
scroll to position [713, 0]
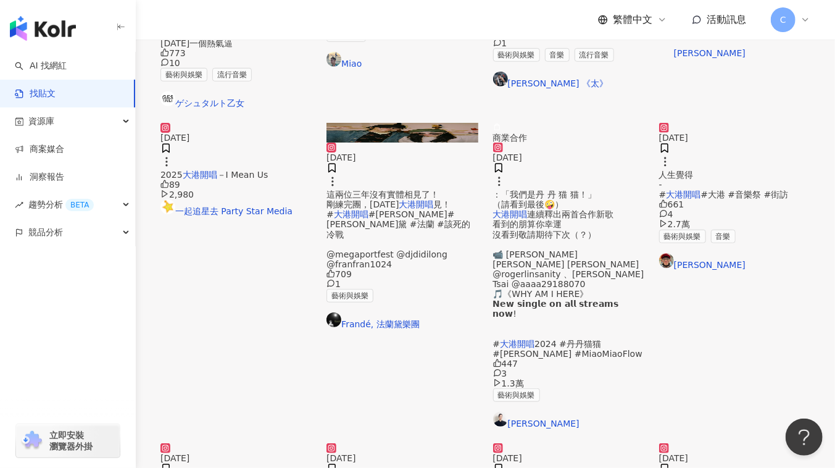
scroll to position [320, 0]
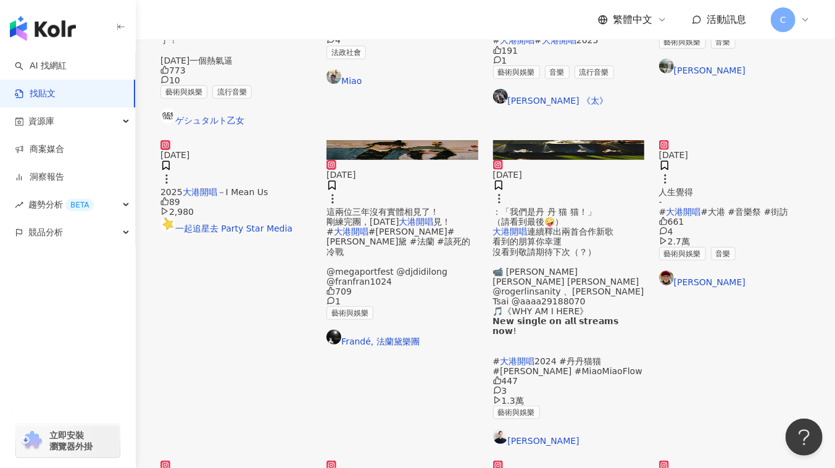
click at [693, 217] on span "人生覺得 - #" at bounding box center [676, 202] width 35 height 30
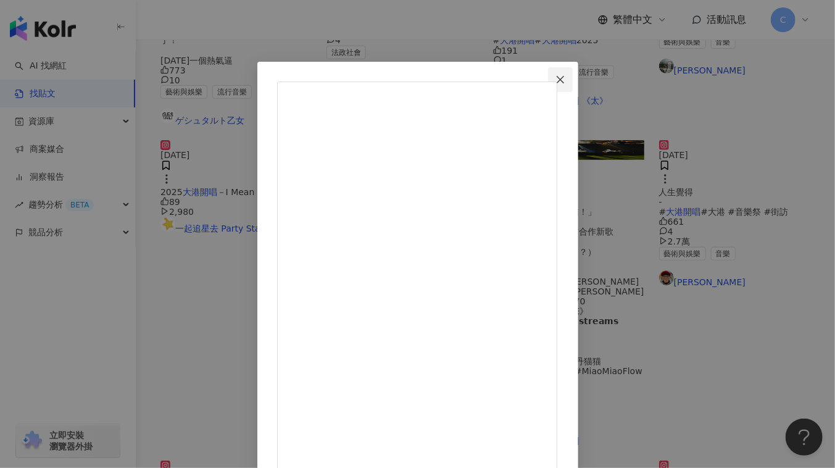
click at [573, 84] on button "Close" at bounding box center [560, 79] width 25 height 25
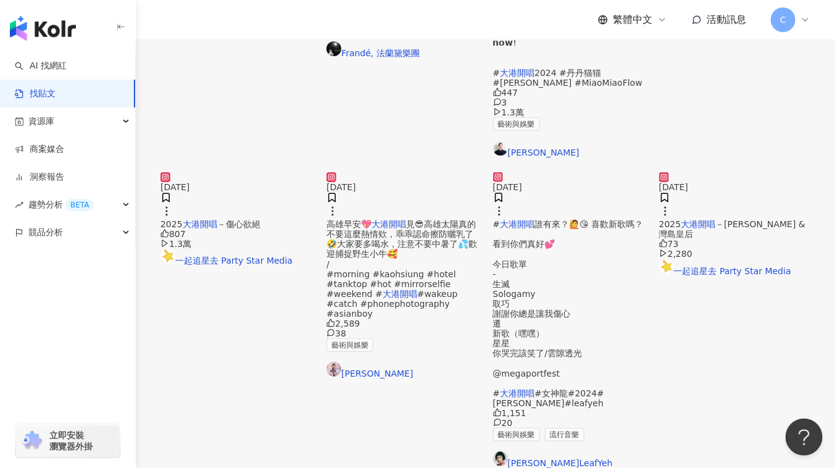
scroll to position [713, 0]
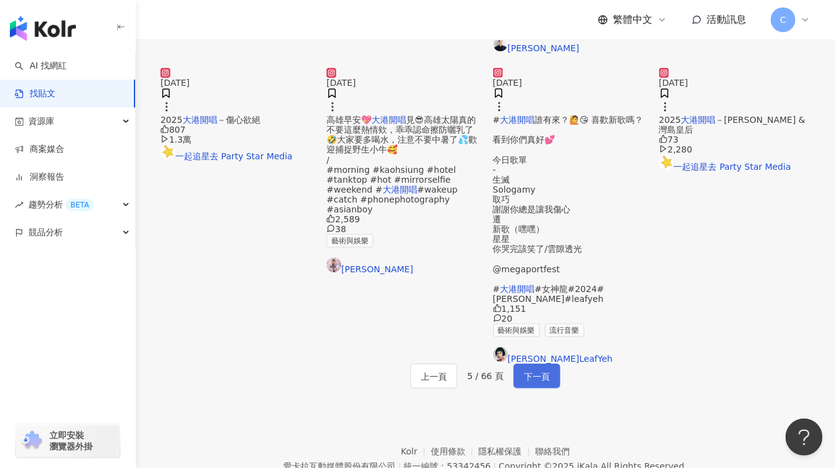
click at [532, 369] on span "下一頁" at bounding box center [537, 376] width 26 height 15
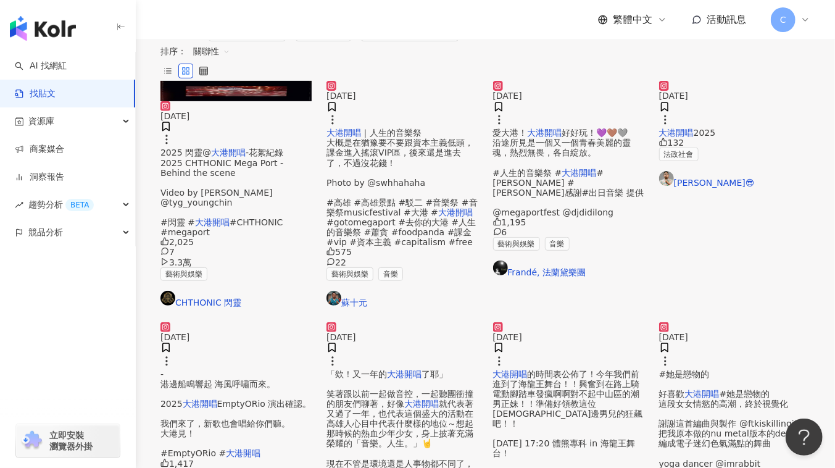
scroll to position [39, 0]
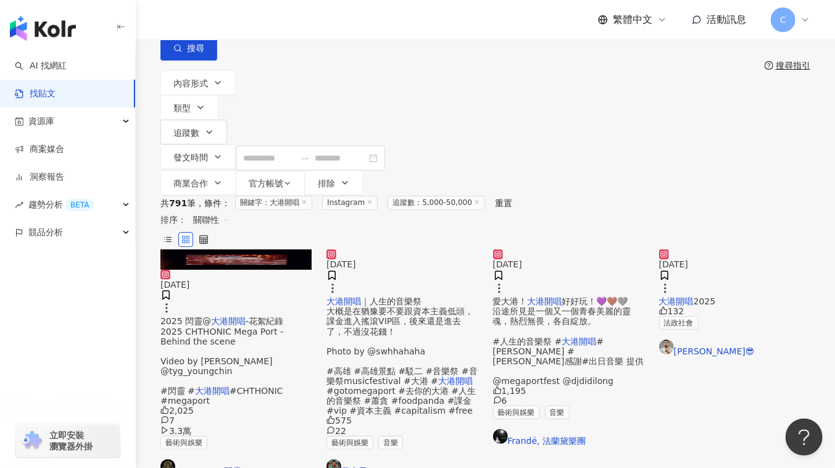
click at [431, 310] on span "｜人生的音樂祭 大概是在猶豫要不要跟資本主義低頭， 課金進入搖滾VIP區，後來還是進去了，不過沒花錢！ Photo by @swhhahaha #高雄 #高雄…" at bounding box center [401, 340] width 151 height 89
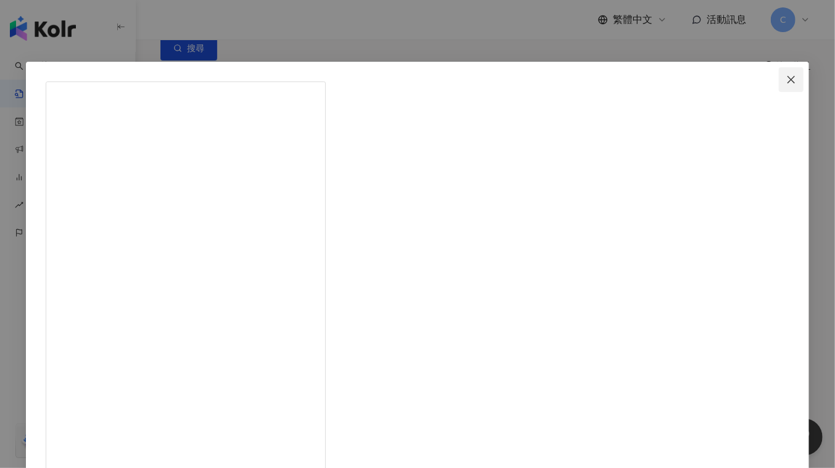
click at [779, 85] on button "Close" at bounding box center [791, 79] width 25 height 25
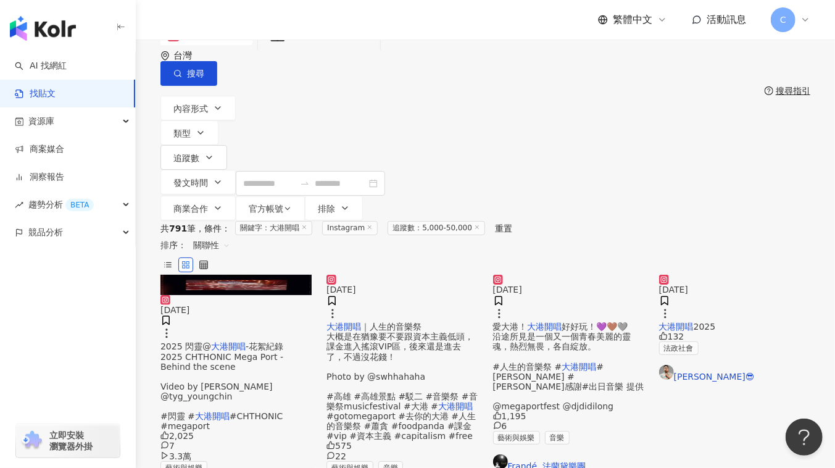
scroll to position [0, 0]
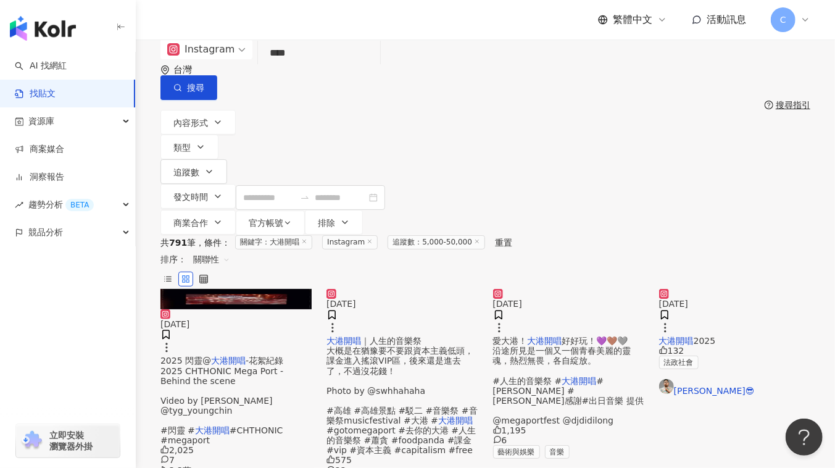
click at [332, 54] on div "Instagram **** 台灣 搜尋" at bounding box center [485, 69] width 650 height 60
click at [337, 67] on input "****" at bounding box center [319, 53] width 112 height 27
type input "*"
type input "***"
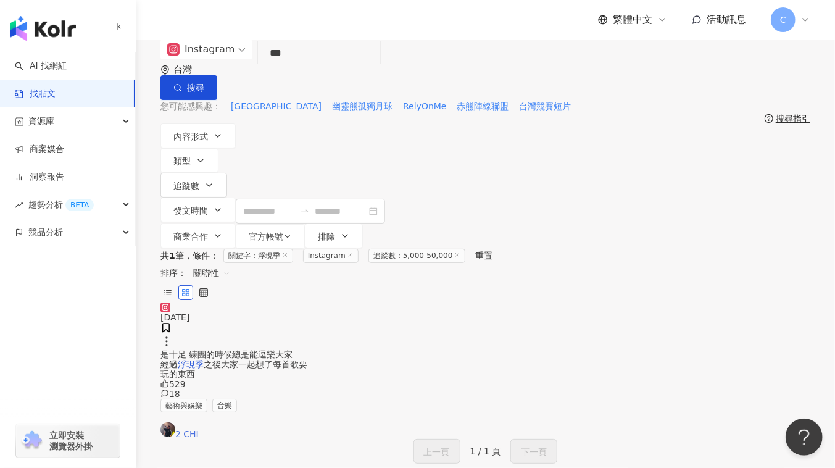
click at [191, 427] on link "2 CHI" at bounding box center [235, 430] width 151 height 17
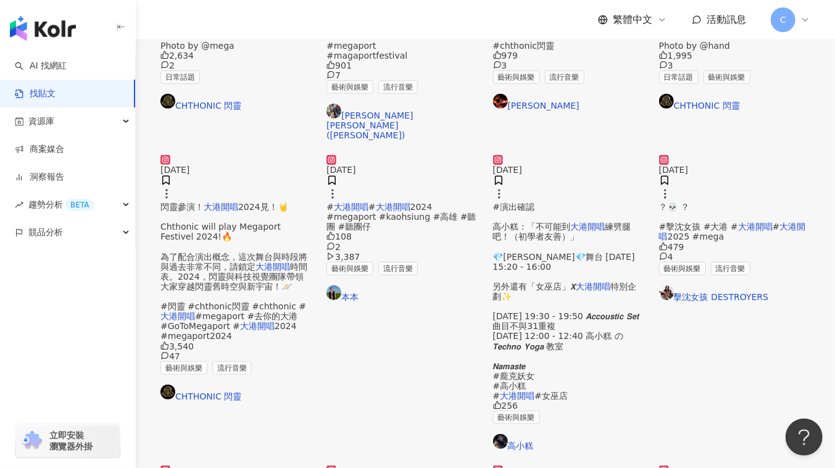
scroll to position [336, 0]
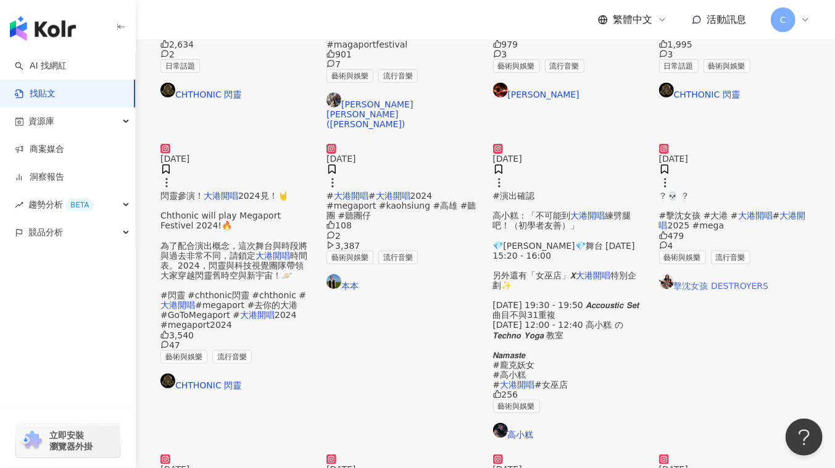
click at [708, 291] on link "擊沈女孩 DESTROYERS" at bounding box center [734, 282] width 151 height 17
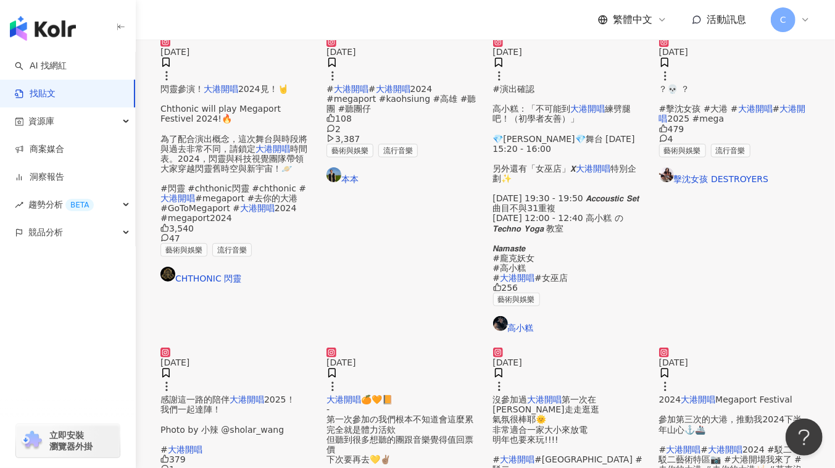
scroll to position [561, 0]
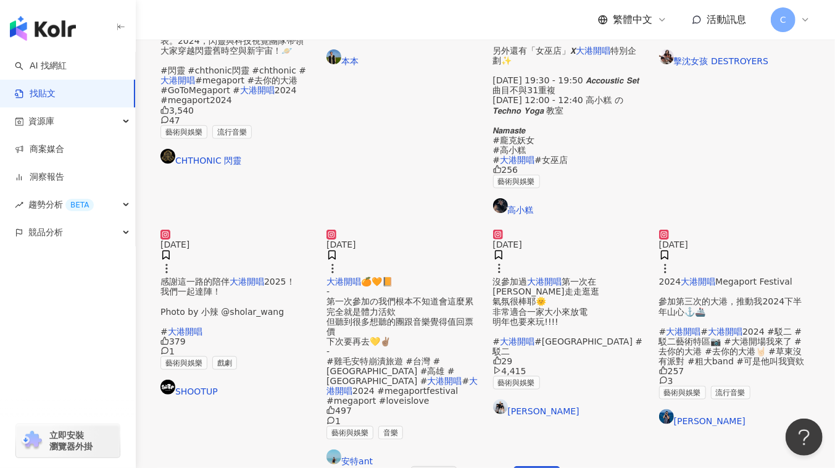
click at [726, 308] on span "Megaport Festival 參加第三次的大港，推動我2024下半年山心⚓️🚢 #" at bounding box center [730, 305] width 143 height 59
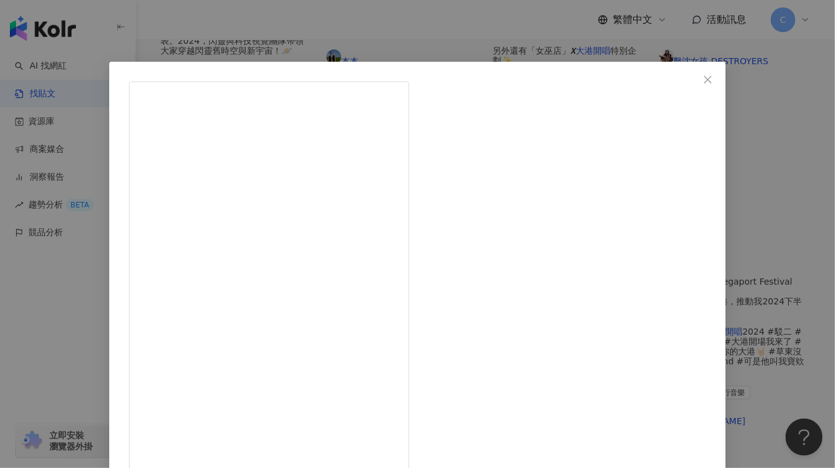
click at [695, 80] on span "Close" at bounding box center [707, 80] width 25 height 10
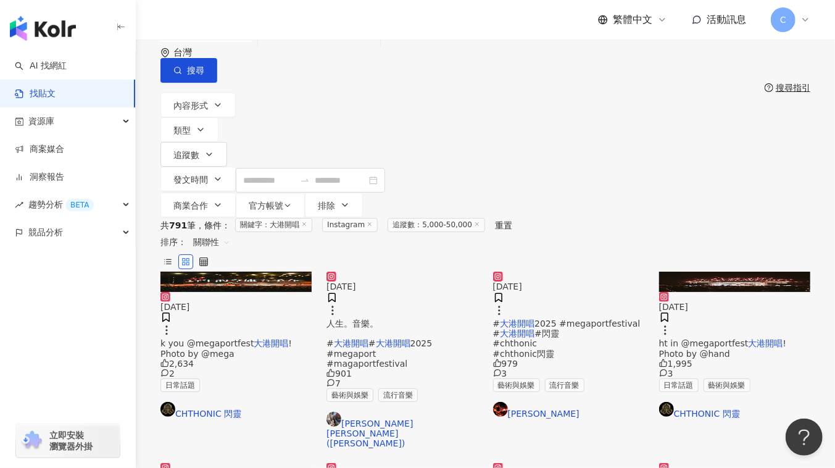
scroll to position [0, 0]
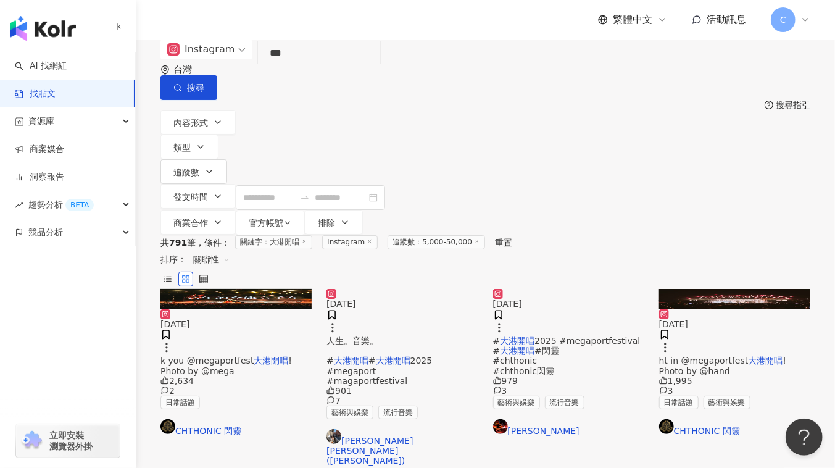
drag, startPoint x: 379, startPoint y: 69, endPoint x: 249, endPoint y: 65, distance: 129.6
click at [249, 65] on div "Instagram 浮現季 *** 台灣 搜尋" at bounding box center [485, 69] width 650 height 60
type input "***"
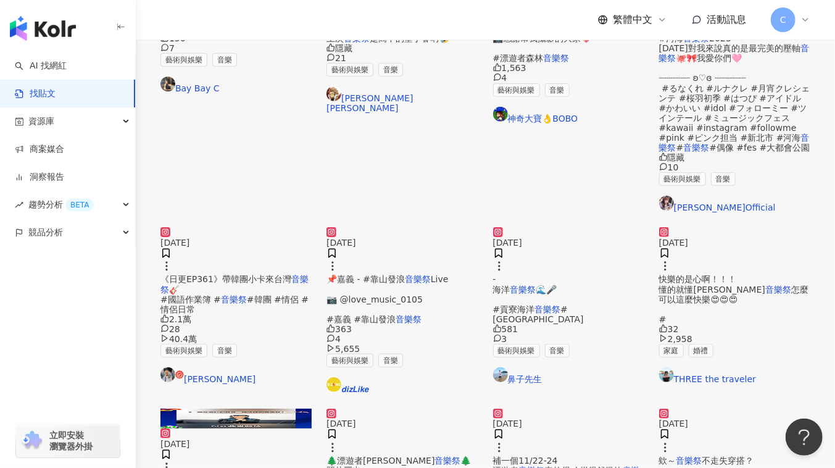
scroll to position [336, 0]
click at [236, 366] on link "鄭任志RenZhi" at bounding box center [235, 374] width 151 height 17
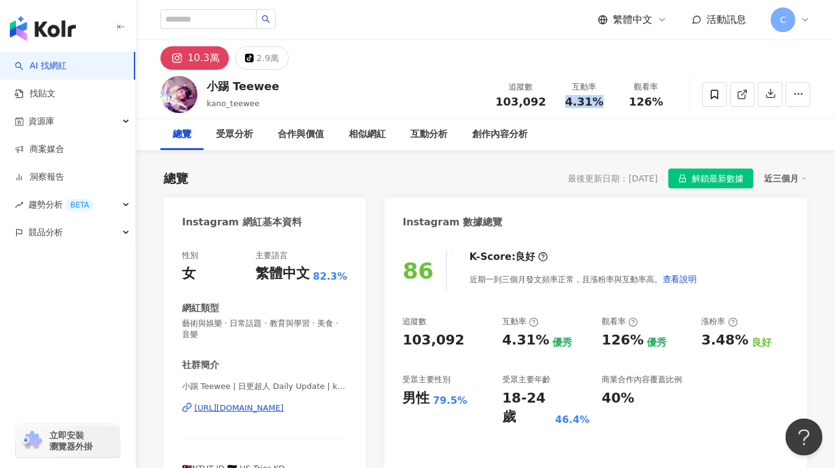
drag, startPoint x: 565, startPoint y: 100, endPoint x: 602, endPoint y: 104, distance: 37.3
click at [602, 104] on div "4.31%" at bounding box center [584, 102] width 47 height 12
drag, startPoint x: 503, startPoint y: 100, endPoint x: 542, endPoint y: 101, distance: 38.9
click at [542, 101] on span "103,092" at bounding box center [520, 101] width 51 height 13
copy span "103,092"
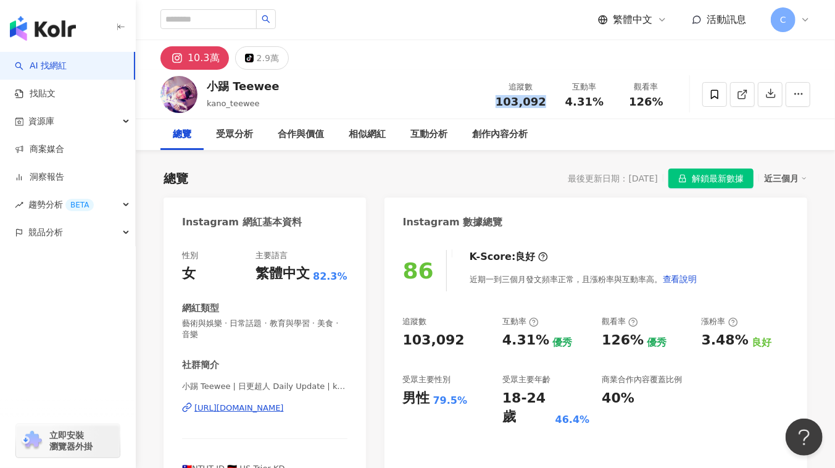
scroll to position [1065, 0]
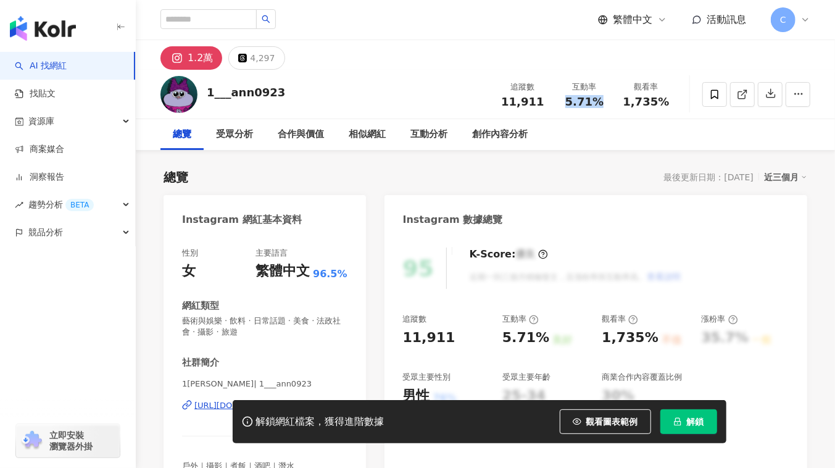
drag, startPoint x: 571, startPoint y: 102, endPoint x: 606, endPoint y: 102, distance: 35.8
click at [606, 102] on div "5.71%" at bounding box center [584, 102] width 47 height 12
drag, startPoint x: 511, startPoint y: 97, endPoint x: 541, endPoint y: 98, distance: 30.3
click at [541, 98] on div "追蹤數 11,911" at bounding box center [523, 94] width 62 height 27
click at [697, 419] on span "解鎖" at bounding box center [695, 421] width 17 height 10
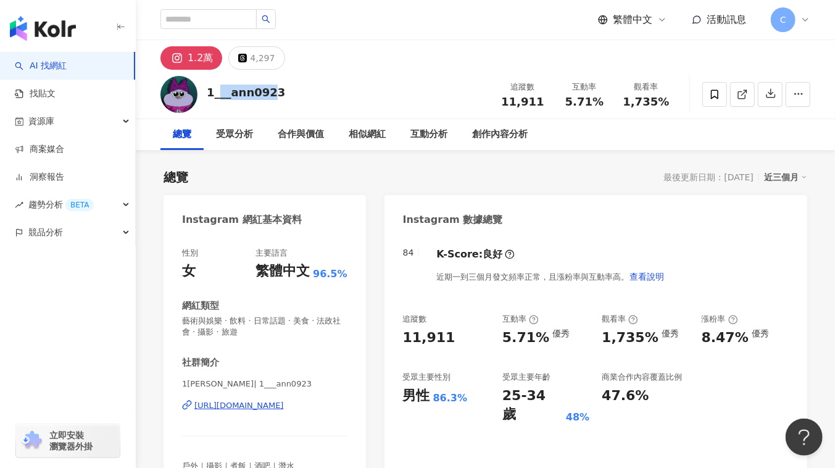
drag, startPoint x: 275, startPoint y: 94, endPoint x: 217, endPoint y: 95, distance: 57.4
click at [217, 95] on div "1___ann0923" at bounding box center [246, 92] width 78 height 15
drag, startPoint x: 204, startPoint y: 91, endPoint x: 285, endPoint y: 86, distance: 81.6
click at [285, 86] on div "1___ann0923 追蹤數 11,911 互動率 5.71% 觀看率 1,735%" at bounding box center [485, 94] width 699 height 49
copy div "1___ann0923"
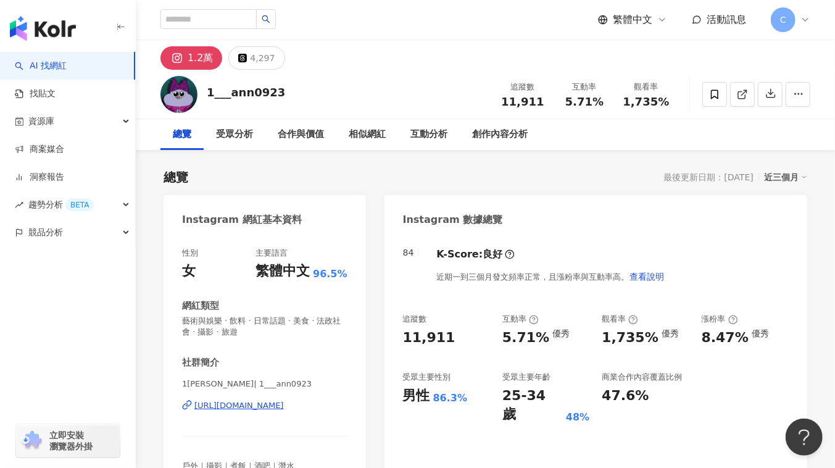
click at [357, 176] on div "總覽 最後更新日期：2025/8/12 近三個月" at bounding box center [484, 176] width 643 height 17
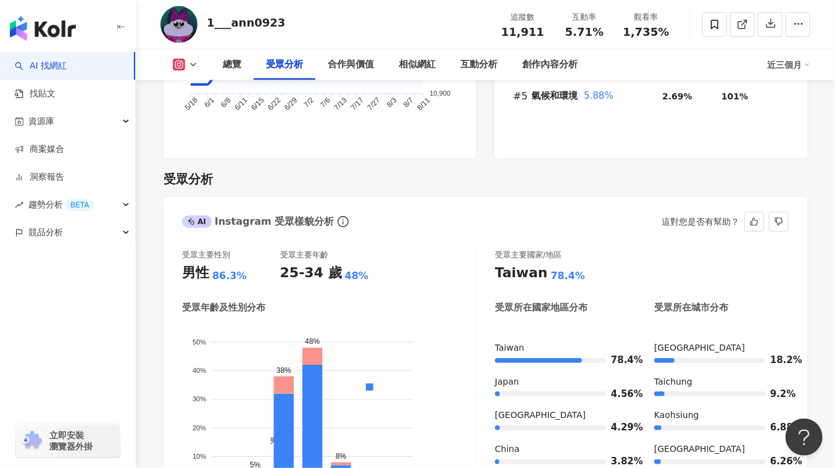
scroll to position [1065, 0]
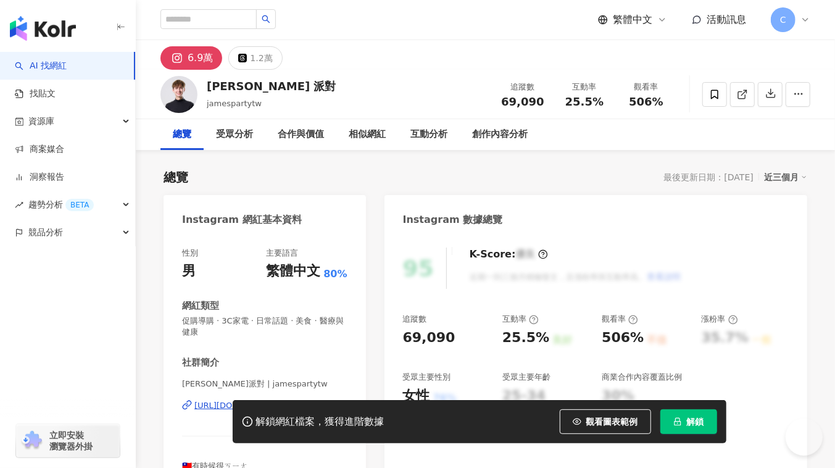
click at [554, 102] on div "追蹤數 69,090 互動率 25.5% 觀看率 506%" at bounding box center [584, 94] width 185 height 36
click at [547, 105] on div "追蹤數 69,090" at bounding box center [523, 94] width 62 height 27
click at [681, 412] on button "解鎖" at bounding box center [688, 421] width 57 height 25
drag, startPoint x: 502, startPoint y: 104, endPoint x: 543, endPoint y: 102, distance: 41.4
click at [543, 102] on div "69,090" at bounding box center [522, 102] width 47 height 12
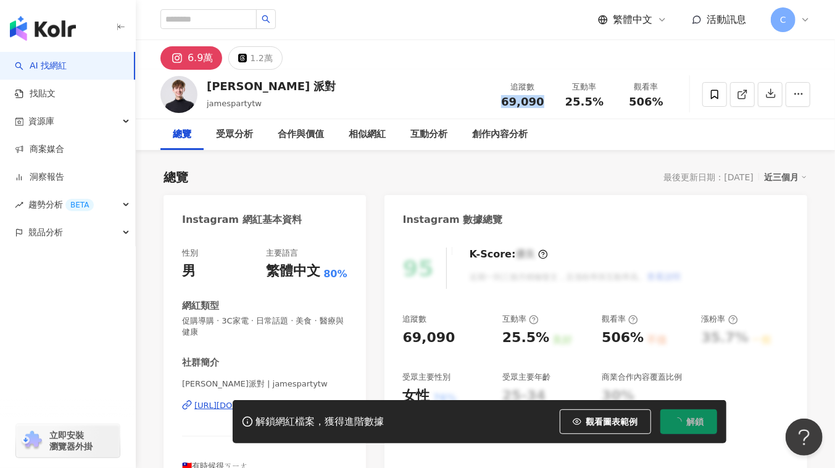
copy span "69,090"
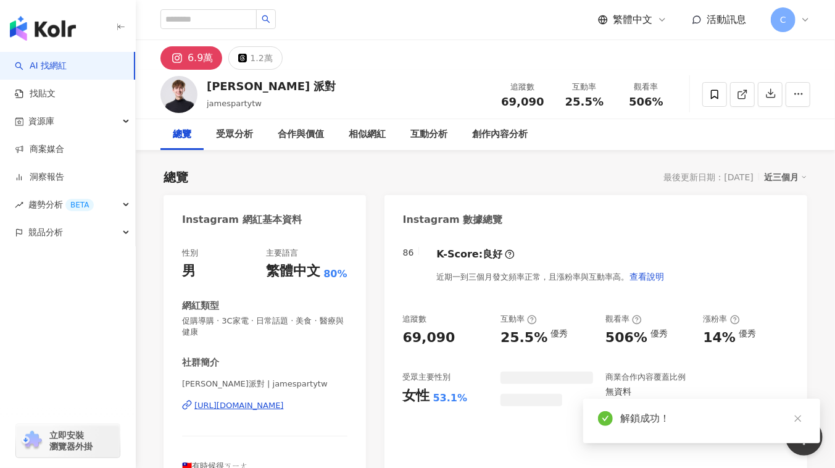
click at [602, 104] on div "25.5%" at bounding box center [584, 102] width 47 height 12
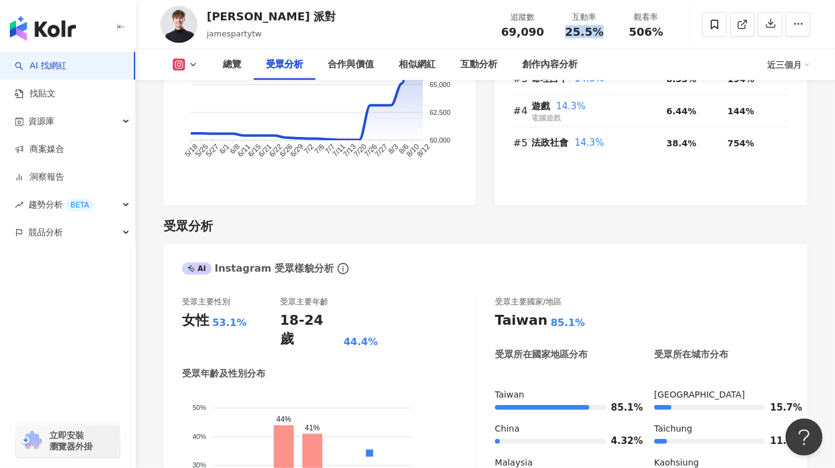
scroll to position [1122, 0]
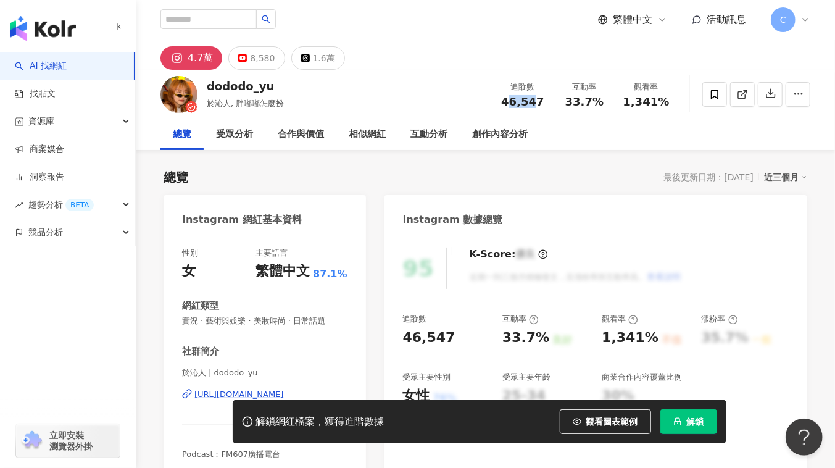
drag, startPoint x: 508, startPoint y: 100, endPoint x: 521, endPoint y: 107, distance: 14.1
click at [535, 101] on span "46,547" at bounding box center [522, 101] width 43 height 13
drag, startPoint x: 506, startPoint y: 104, endPoint x: 540, endPoint y: 104, distance: 33.9
click at [540, 104] on span "46,547" at bounding box center [522, 101] width 43 height 13
copy span "46,547"
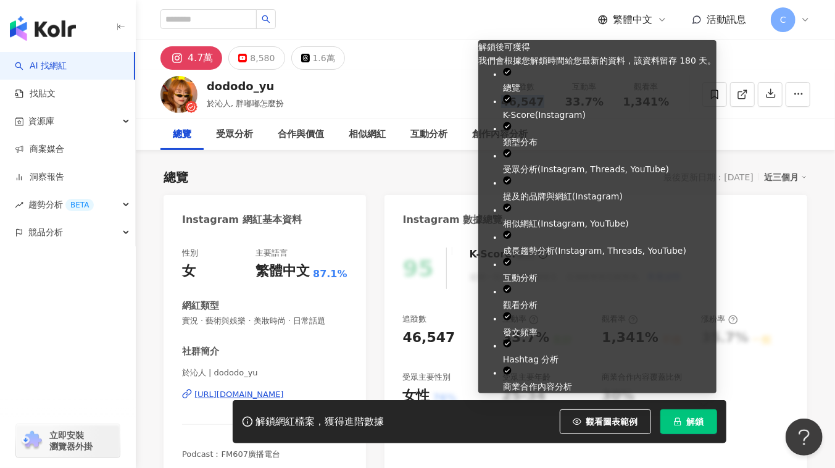
click at [685, 415] on button "解鎖" at bounding box center [688, 421] width 57 height 25
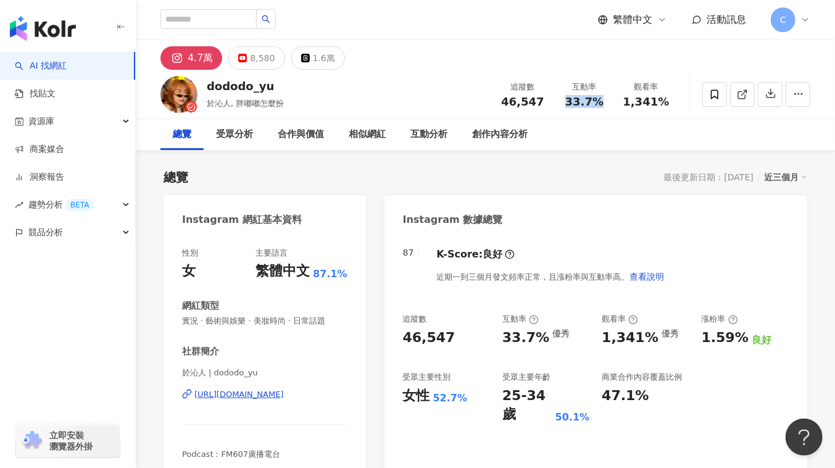
click at [613, 98] on div "互動率 33.7%" at bounding box center [584, 94] width 62 height 27
copy span "33.7%"
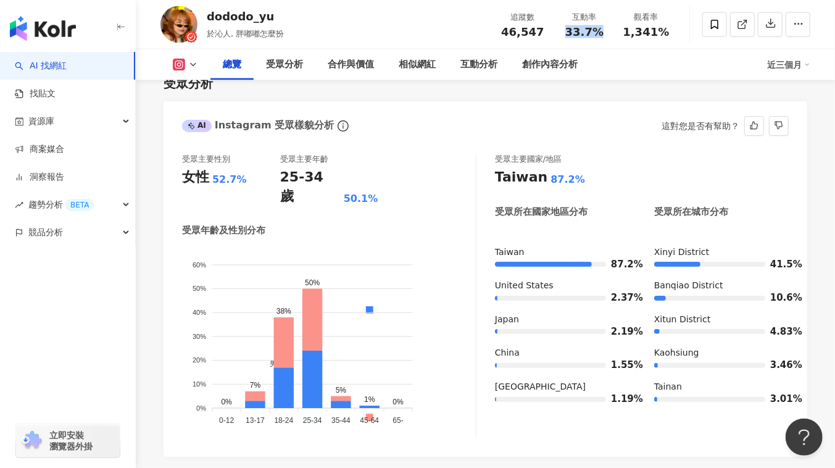
scroll to position [1065, 0]
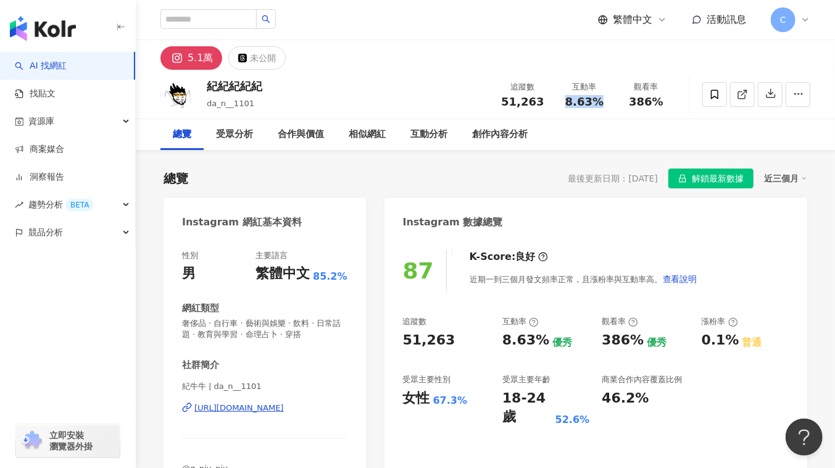
drag, startPoint x: 565, startPoint y: 102, endPoint x: 602, endPoint y: 102, distance: 36.4
click at [602, 102] on div "8.63%" at bounding box center [584, 102] width 47 height 12
drag, startPoint x: 507, startPoint y: 101, endPoint x: 549, endPoint y: 102, distance: 42.0
click at [549, 102] on div "追蹤數 51,263" at bounding box center [523, 94] width 62 height 27
copy span "51,263"
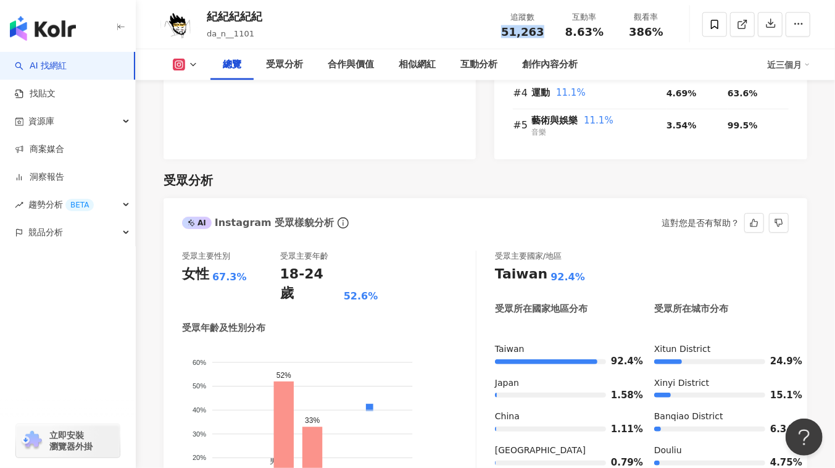
scroll to position [1065, 0]
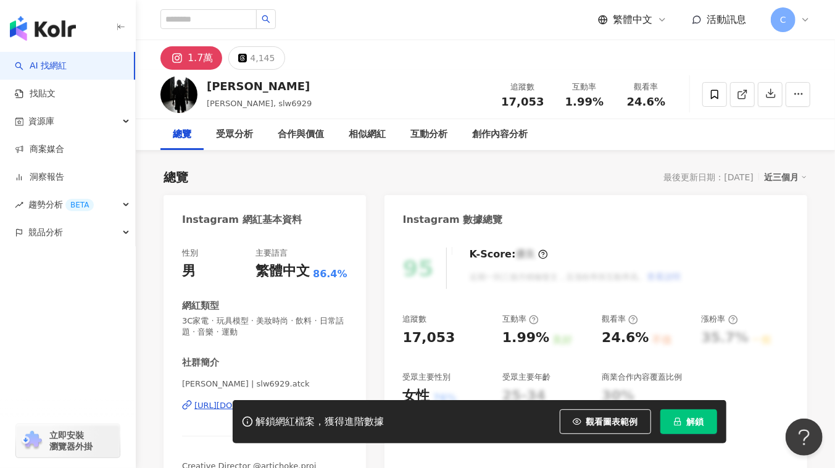
click at [202, 408] on div "解鎖網紅檔案，獲得進階數據 觀看圖表範例 解鎖" at bounding box center [417, 421] width 835 height 43
click at [208, 405] on div "解鎖網紅檔案，獲得進階數據 觀看圖表範例 點擊後模糊區塊會顯示範例資料，僅提供預覽非真實數據 解鎖" at bounding box center [417, 421] width 835 height 43
click at [210, 407] on div "解鎖網紅檔案，獲得進階數據 觀看圖表範例 點擊後模糊區塊會顯示範例資料，僅提供預覽非真實數據 解鎖" at bounding box center [417, 421] width 835 height 43
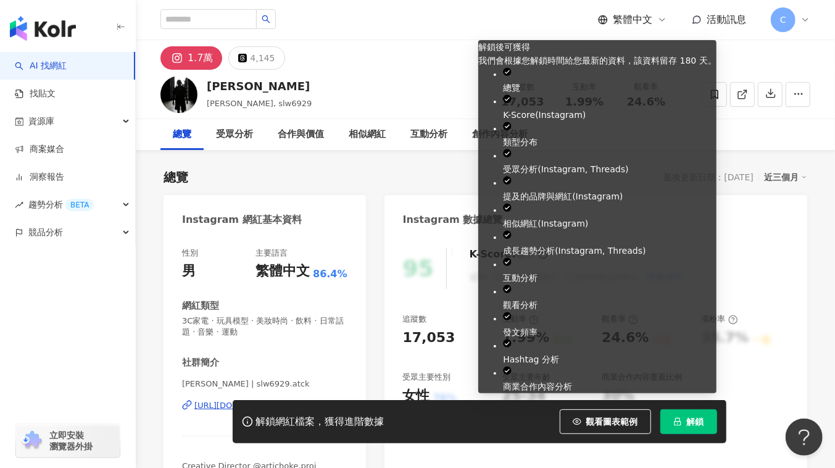
click at [700, 428] on button "解鎖" at bounding box center [688, 421] width 57 height 25
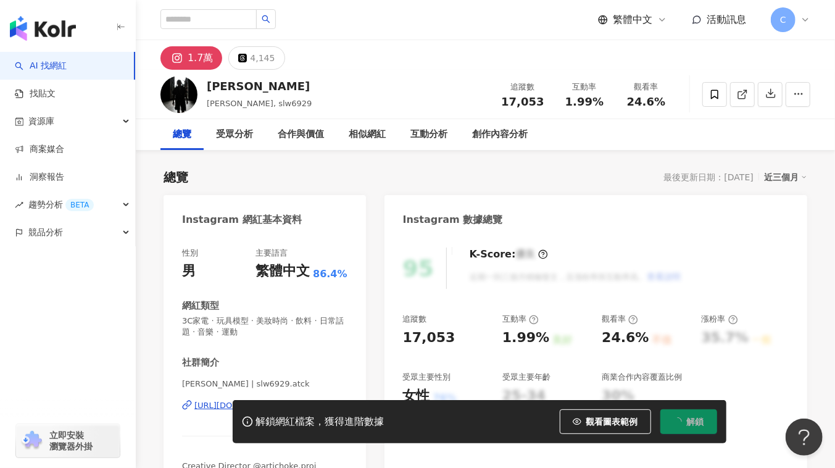
click at [204, 408] on div "解鎖網紅檔案，獲得進階數據 觀看圖表範例 點擊後模糊區塊會顯示範例資料，僅提供預覽非真實數據 解鎖" at bounding box center [417, 421] width 835 height 43
click at [205, 405] on div "解鎖網紅檔案，獲得進階數據 觀看圖表範例 點擊後模糊區塊會顯示範例資料，僅提供預覽非真實數據 解鎖" at bounding box center [417, 421] width 835 height 43
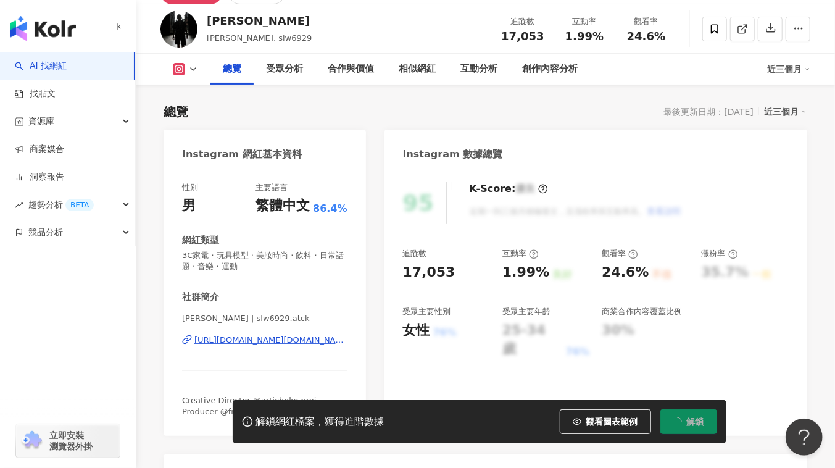
scroll to position [112, 0]
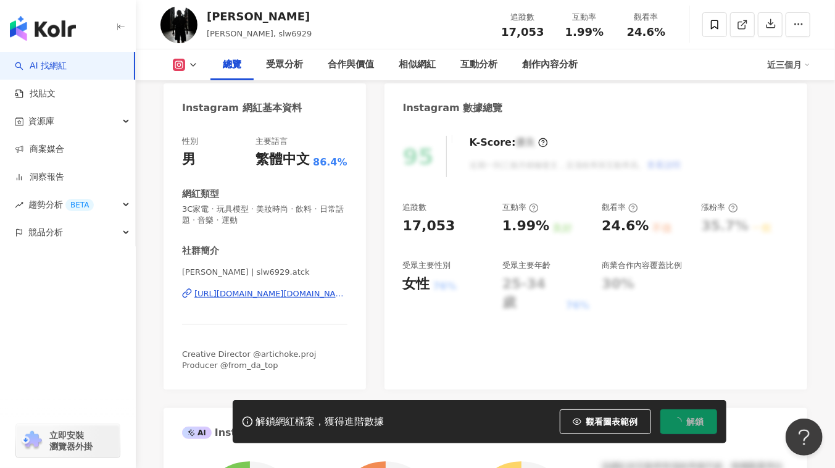
click at [225, 291] on div "https://www.instagram.com/slw6929.atck/" at bounding box center [270, 293] width 153 height 11
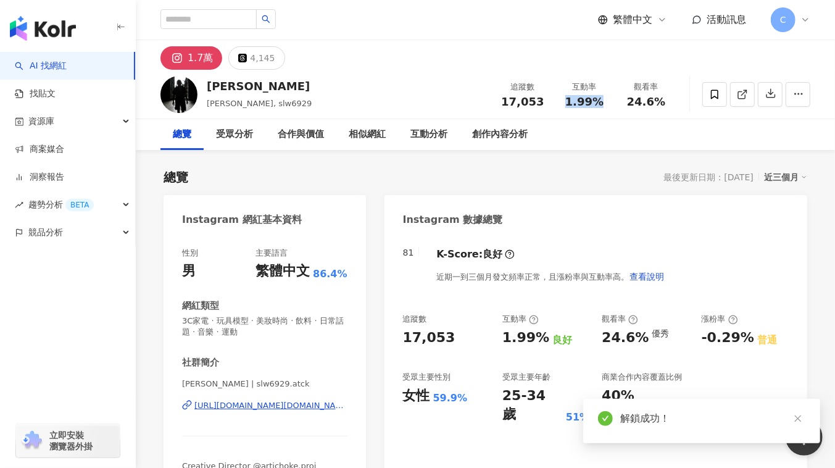
drag, startPoint x: 592, startPoint y: 96, endPoint x: 602, endPoint y: 98, distance: 10.0
click at [602, 98] on span "1.99%" at bounding box center [584, 102] width 38 height 12
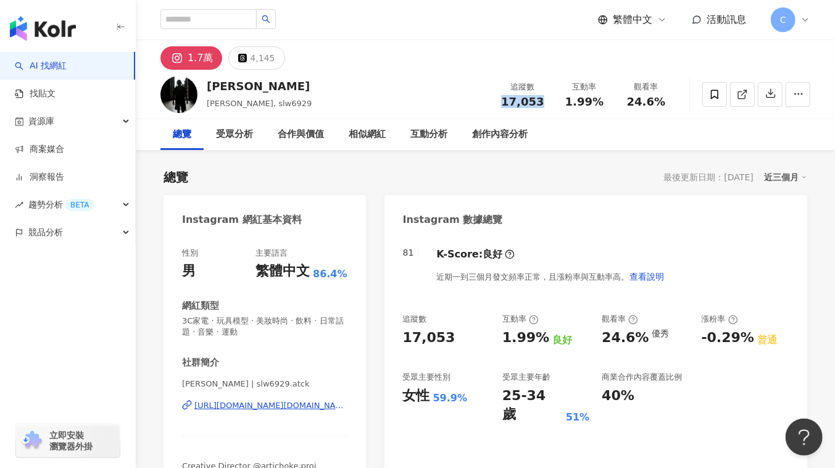
drag, startPoint x: 503, startPoint y: 102, endPoint x: 544, endPoint y: 101, distance: 40.8
click at [544, 101] on div "17,053" at bounding box center [522, 102] width 47 height 12
copy span "17,053"
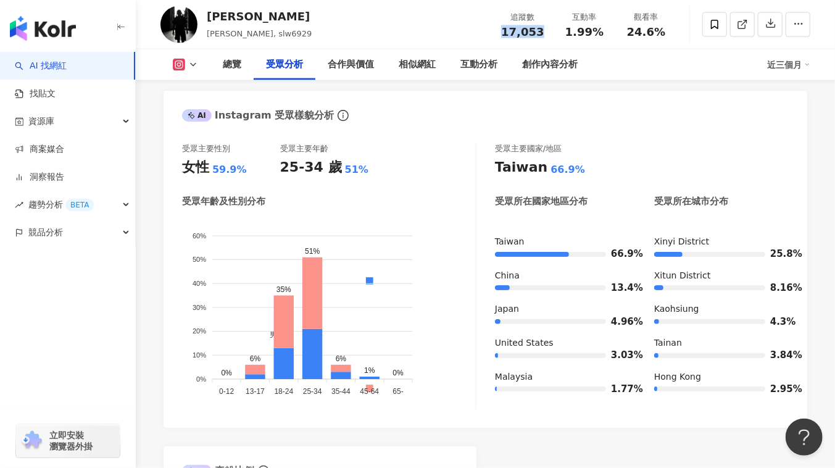
scroll to position [1178, 0]
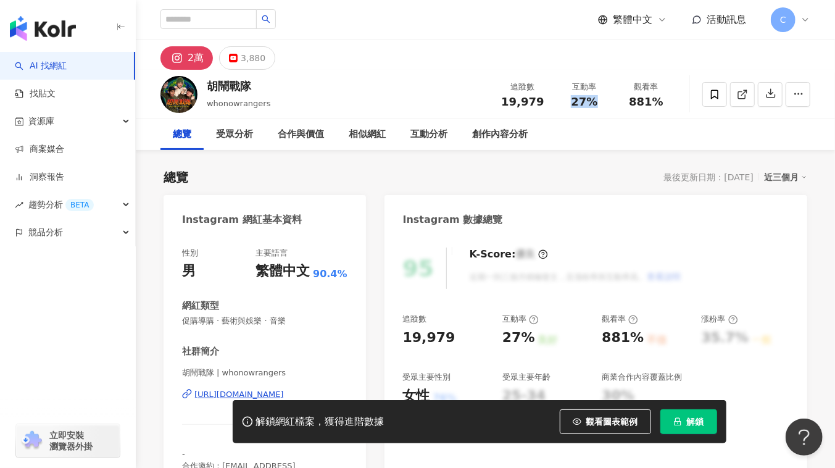
drag, startPoint x: 567, startPoint y: 102, endPoint x: 603, endPoint y: 101, distance: 36.4
click at [603, 101] on div "27%" at bounding box center [584, 102] width 47 height 12
drag, startPoint x: 498, startPoint y: 104, endPoint x: 546, endPoint y: 104, distance: 48.1
click at [546, 104] on div "追蹤數 19,979" at bounding box center [523, 94] width 62 height 27
copy span "19,979"
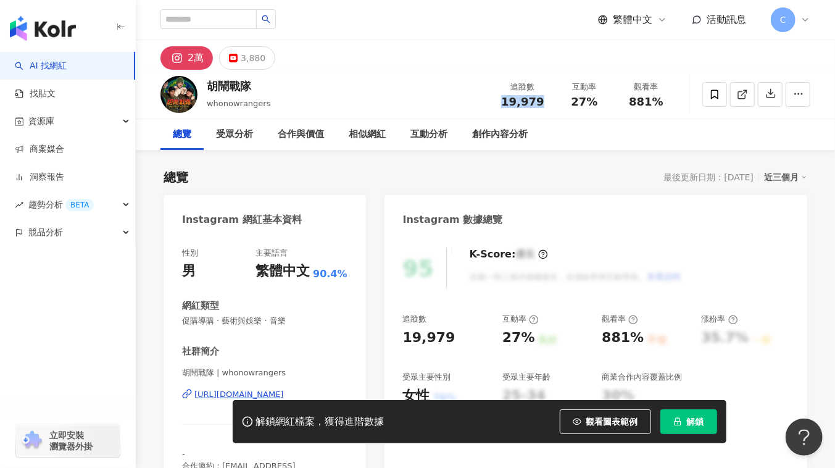
click at [701, 426] on span "解鎖" at bounding box center [695, 421] width 17 height 10
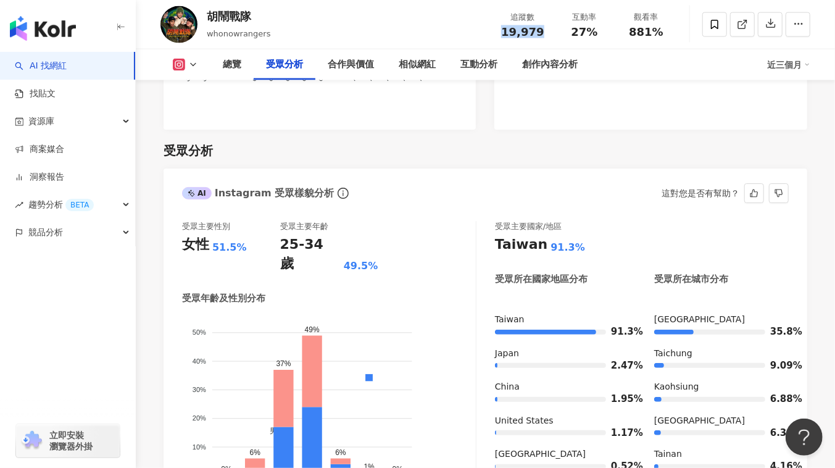
scroll to position [1065, 0]
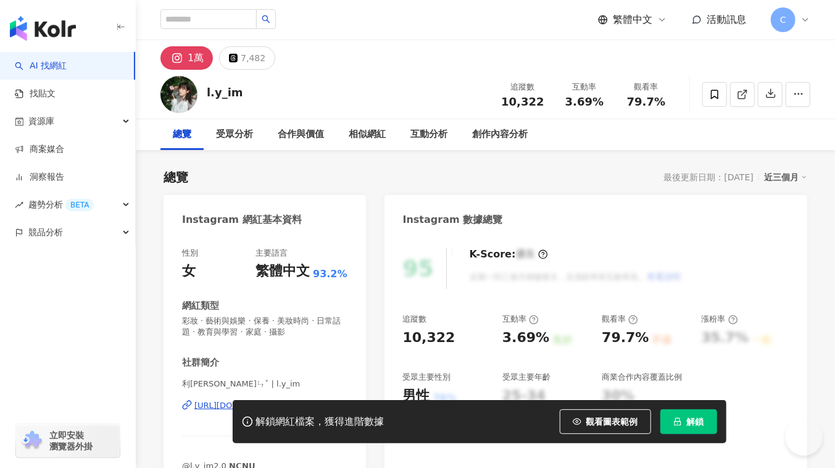
click at [699, 425] on span "解鎖" at bounding box center [695, 421] width 17 height 10
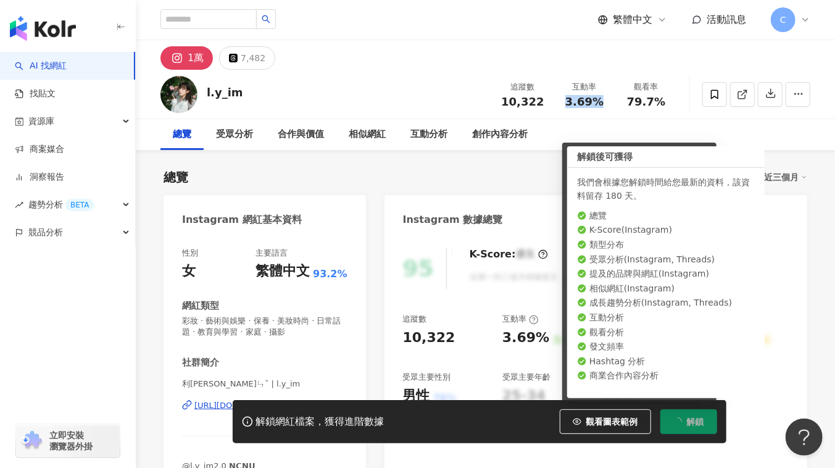
drag, startPoint x: 566, startPoint y: 102, endPoint x: 606, endPoint y: 100, distance: 40.2
click at [606, 100] on div "3.69%" at bounding box center [584, 102] width 47 height 12
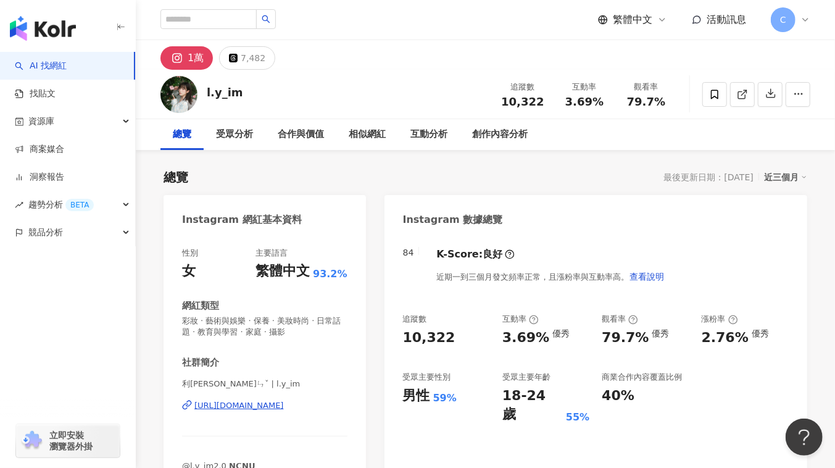
drag, startPoint x: 502, startPoint y: 102, endPoint x: 547, endPoint y: 101, distance: 44.4
click at [547, 101] on div "追蹤數 10,322" at bounding box center [523, 94] width 62 height 27
copy span "10,322"
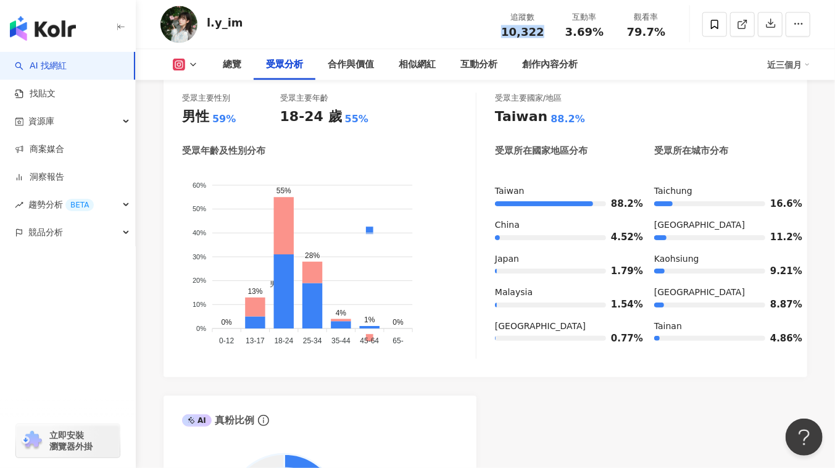
scroll to position [1178, 0]
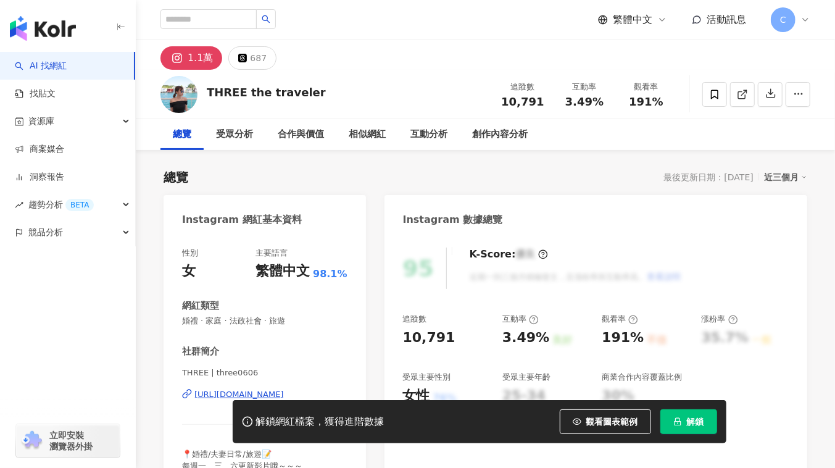
click at [228, 288] on div "性別 女 主要語言 繁體中文 98.1% 網紅類型 婚禮 · 家庭 · 法政社會 · 旅遊 社群簡介 THREE | three0606 [URL][DOMA…" at bounding box center [264, 364] width 165 height 235
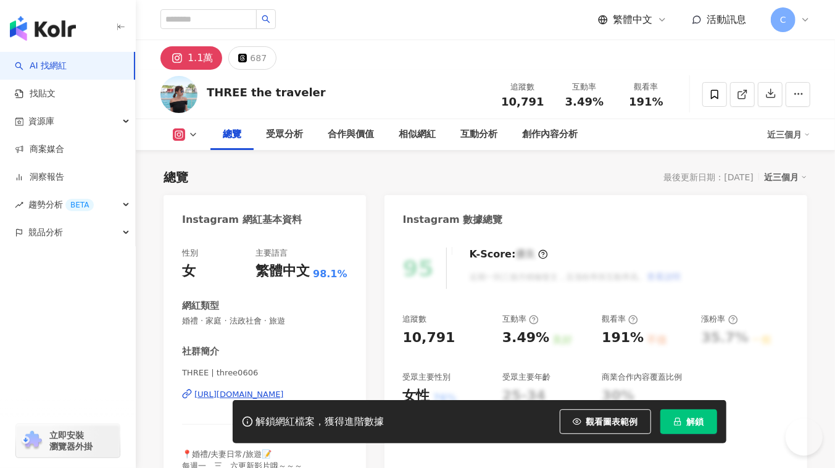
scroll to position [112, 0]
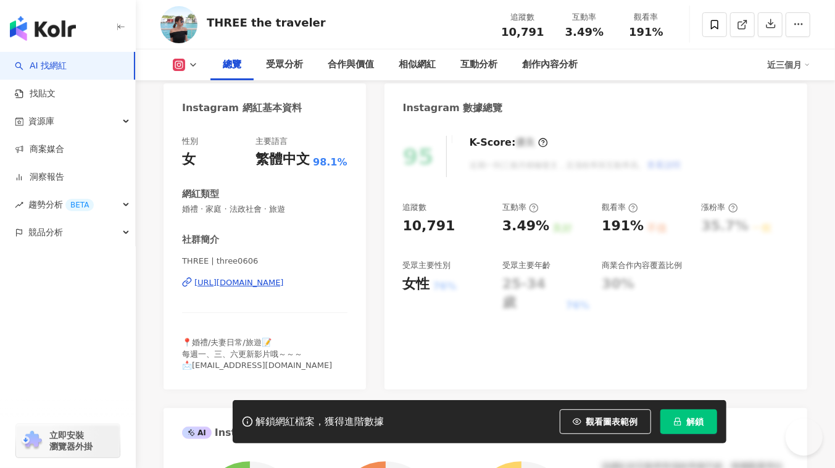
click at [228, 287] on div "[URL][DOMAIN_NAME]" at bounding box center [238, 282] width 89 height 11
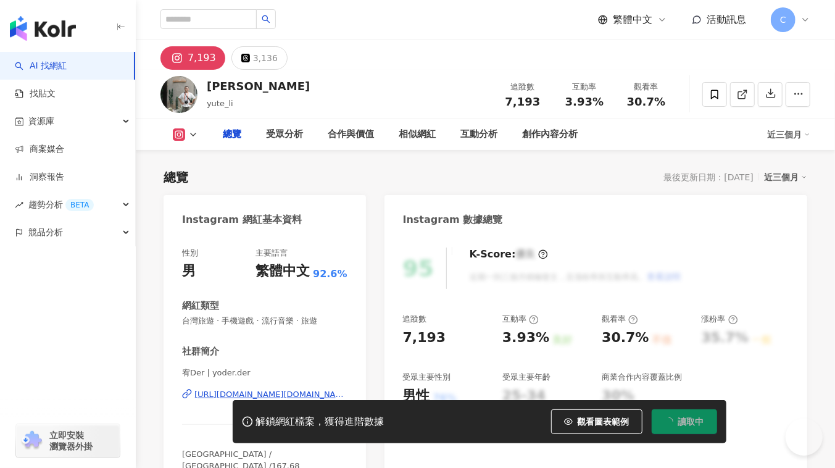
click at [218, 395] on div "[URL][DOMAIN_NAME][DOMAIN_NAME]" at bounding box center [270, 394] width 153 height 11
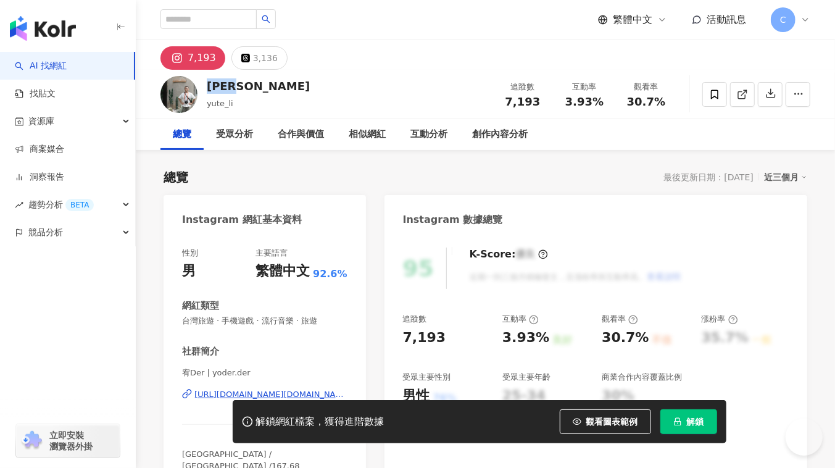
drag, startPoint x: 207, startPoint y: 86, endPoint x: 239, endPoint y: 83, distance: 32.2
click at [239, 83] on div "宥Der yute_li 追蹤數 7,193 互動率 3.93% 觀看率 30.7%" at bounding box center [485, 94] width 699 height 49
click at [698, 420] on span "解鎖" at bounding box center [695, 421] width 17 height 10
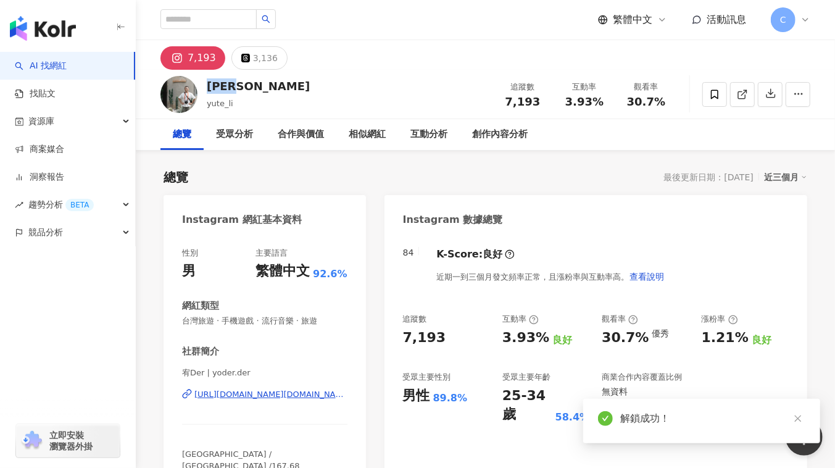
click at [175, 89] on img at bounding box center [178, 94] width 37 height 37
click at [179, 88] on img at bounding box center [178, 94] width 37 height 37
drag, startPoint x: 208, startPoint y: 88, endPoint x: 236, endPoint y: 88, distance: 28.4
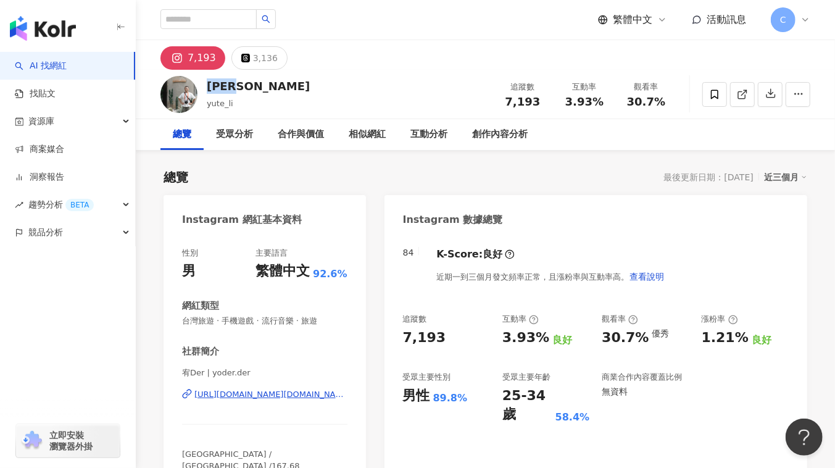
click at [236, 88] on div "宥Der" at bounding box center [258, 85] width 103 height 15
copy div "宥Der"
copy span "7,193"
drag, startPoint x: 529, startPoint y: 97, endPoint x: 544, endPoint y: 108, distance: 18.5
click at [544, 108] on div "追蹤數 7,193 互動率 3.93% 觀看率 30.7%" at bounding box center [584, 94] width 185 height 36
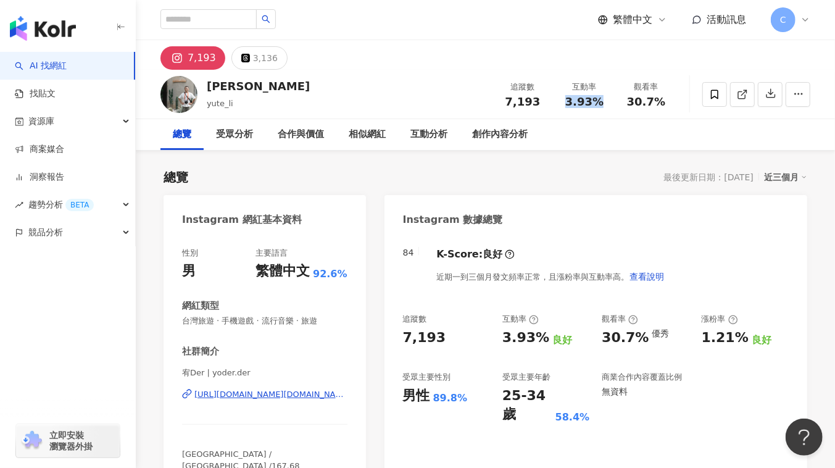
drag, startPoint x: 566, startPoint y: 100, endPoint x: 611, endPoint y: 100, distance: 45.0
click at [611, 100] on div "互動率 3.93%" at bounding box center [584, 94] width 62 height 27
copy span "3.93%"
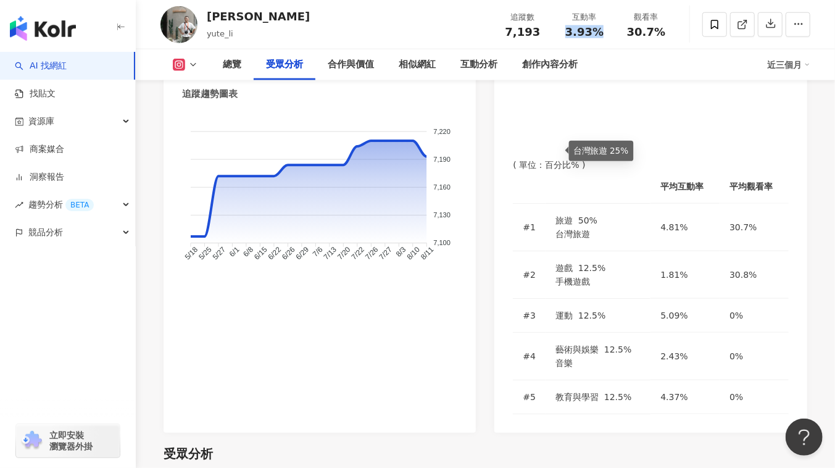
scroll to position [1065, 0]
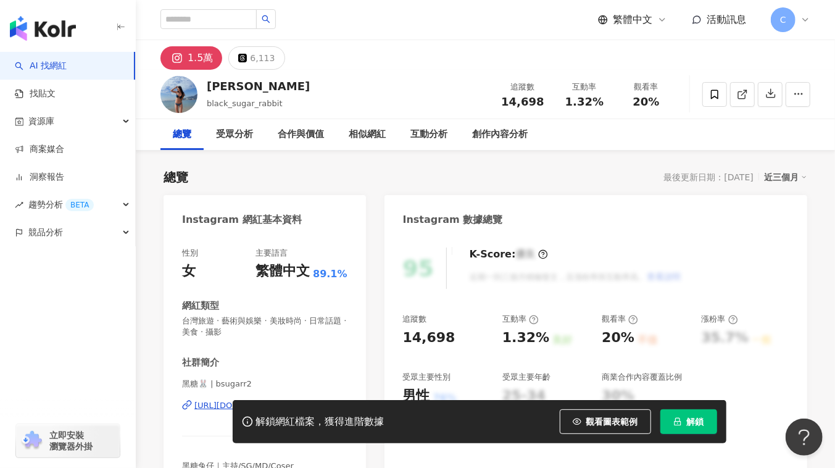
click at [218, 402] on div "解鎖網紅檔案，獲得進階數據 觀看圖表範例 解鎖" at bounding box center [417, 421] width 835 height 43
click at [217, 407] on div "解鎖網紅檔案，獲得進階數據 觀看圖表範例 解鎖" at bounding box center [417, 421] width 835 height 43
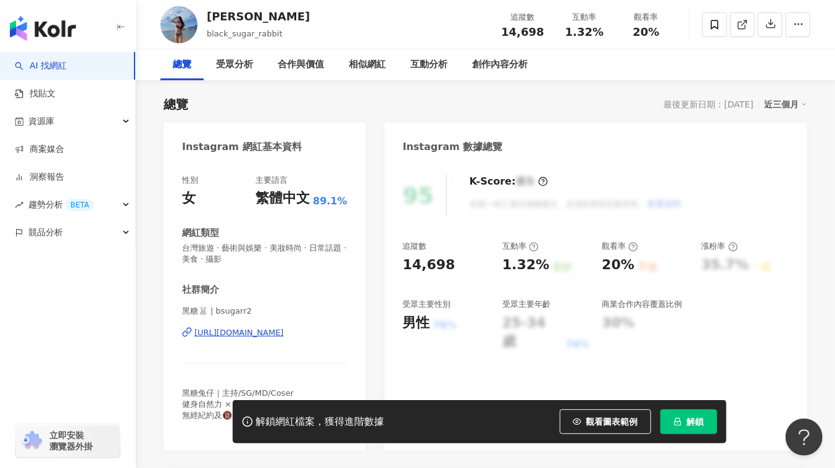
scroll to position [112, 0]
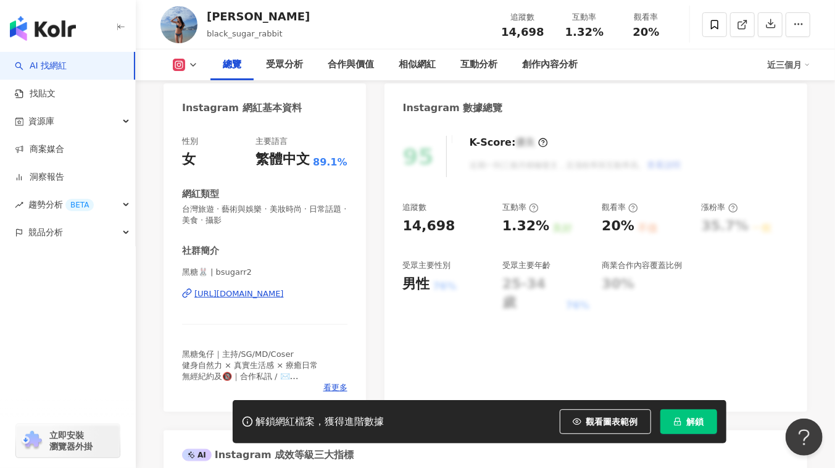
click at [237, 297] on div "[URL][DOMAIN_NAME]" at bounding box center [238, 293] width 89 height 11
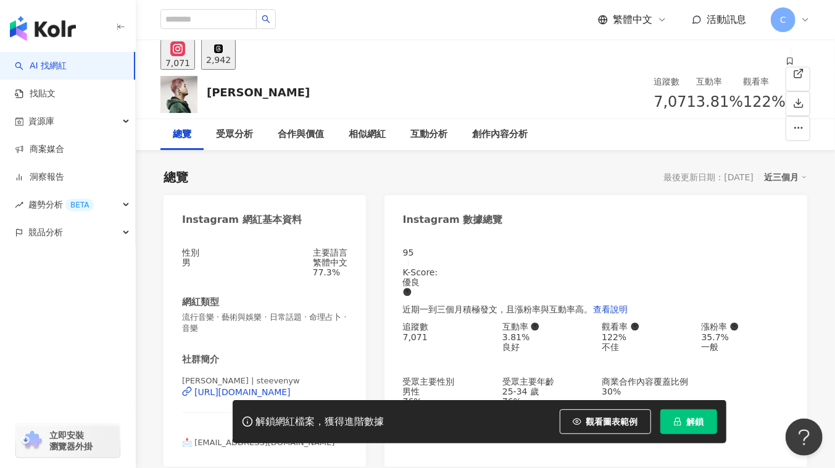
click at [214, 407] on div "解鎖網紅檔案，獲得進階數據 觀看圖表範例 解鎖" at bounding box center [417, 421] width 835 height 43
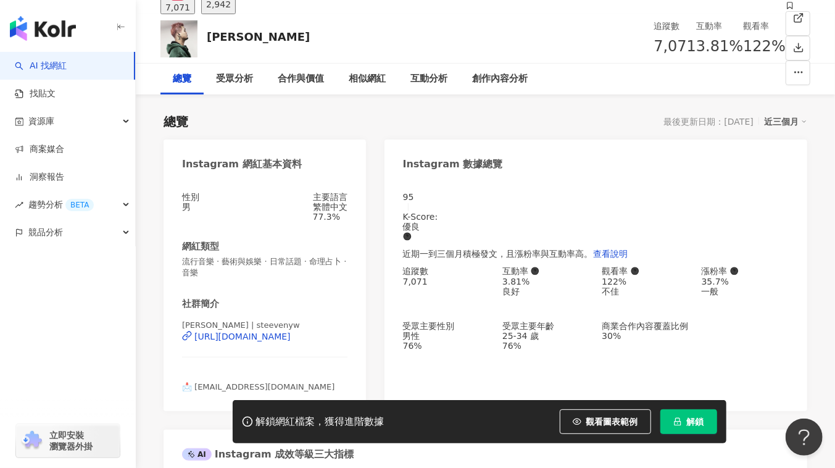
click at [235, 361] on div "史蒂芬 SteeVen | steevenyw https://www.instagram.com/steevenyw/" at bounding box center [264, 346] width 165 height 52
click at [240, 341] on div "https://www.instagram.com/steevenyw/" at bounding box center [242, 336] width 96 height 10
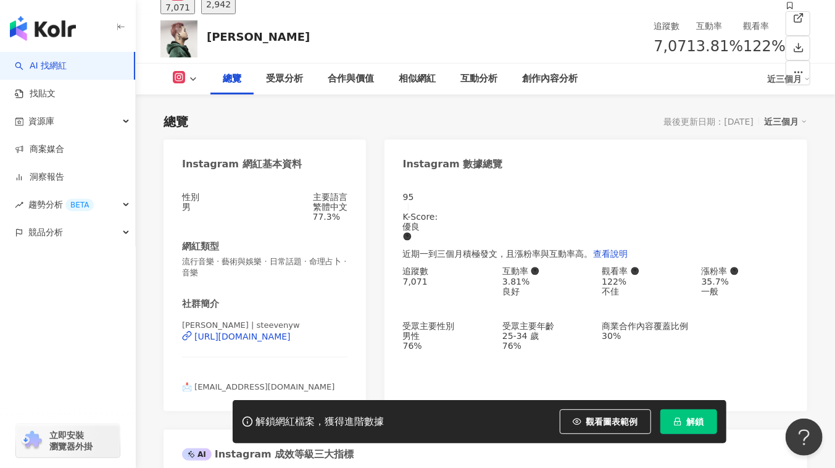
scroll to position [224, 0]
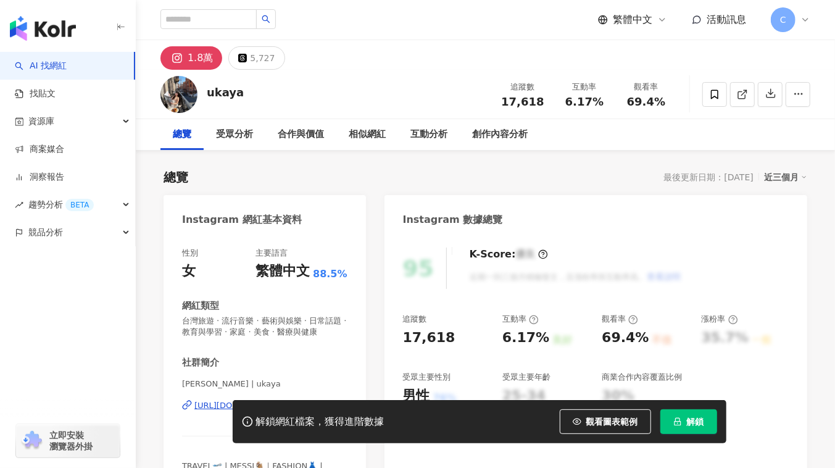
scroll to position [56, 0]
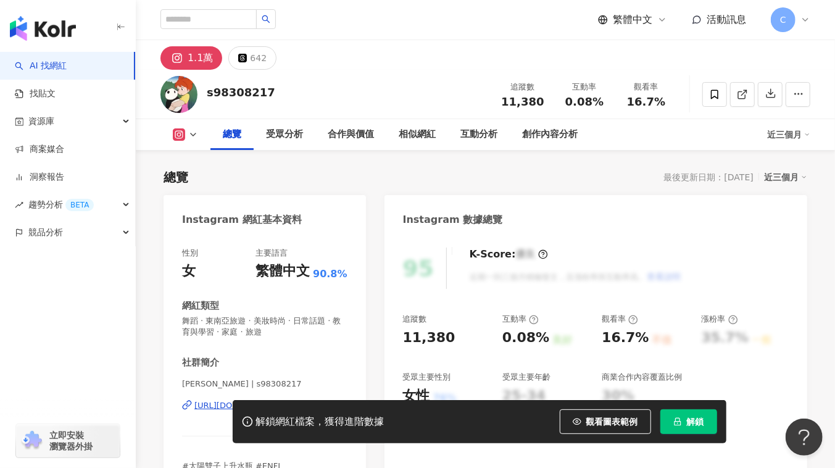
scroll to position [168, 0]
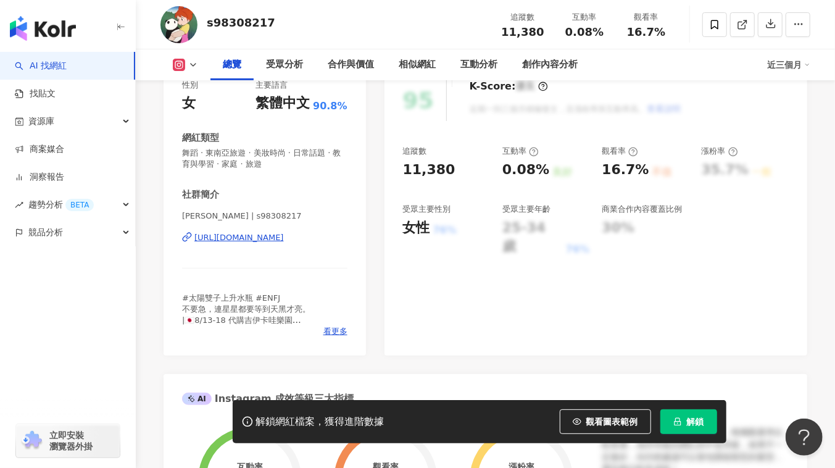
click at [265, 239] on div "https://www.instagram.com/s98308217/" at bounding box center [238, 237] width 89 height 11
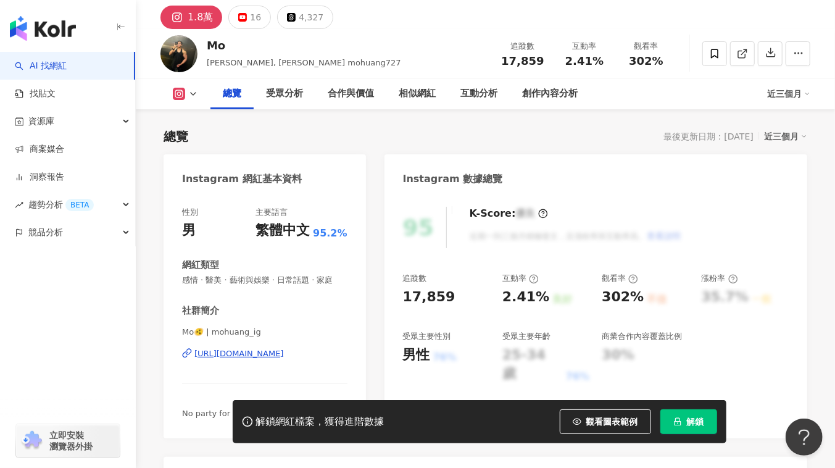
scroll to position [112, 0]
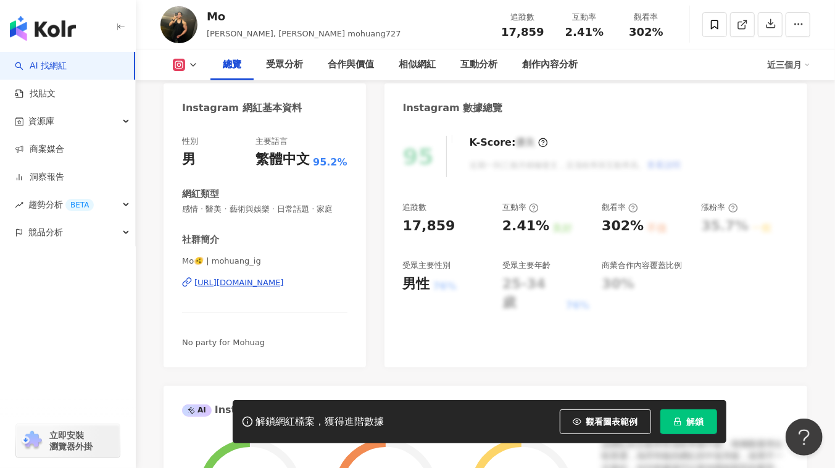
click at [284, 288] on div "https://www.instagram.com/mohuang_ig/" at bounding box center [238, 282] width 89 height 11
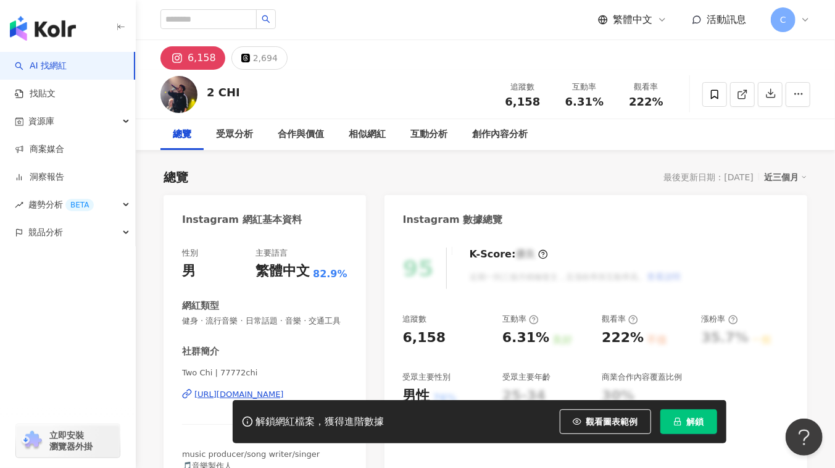
scroll to position [35, 0]
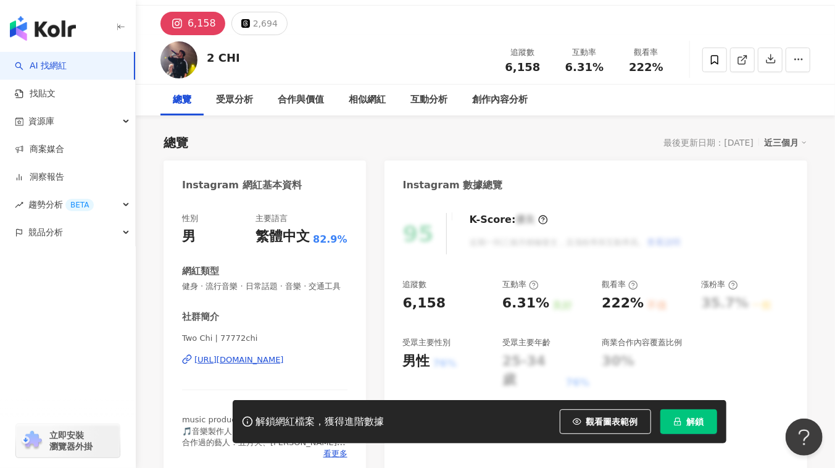
click at [240, 354] on div "https://www.instagram.com/77772chi/" at bounding box center [238, 359] width 89 height 11
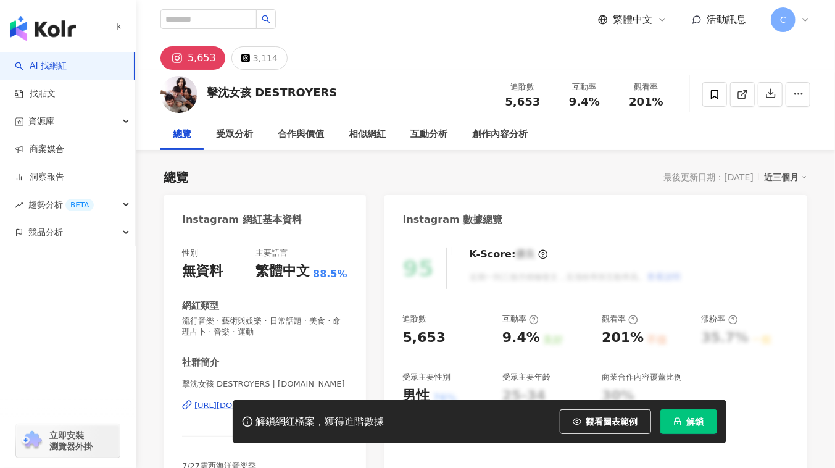
click at [211, 400] on div "解鎖網紅檔案，獲得進階數據 觀看圖表範例 解鎖" at bounding box center [417, 421] width 835 height 43
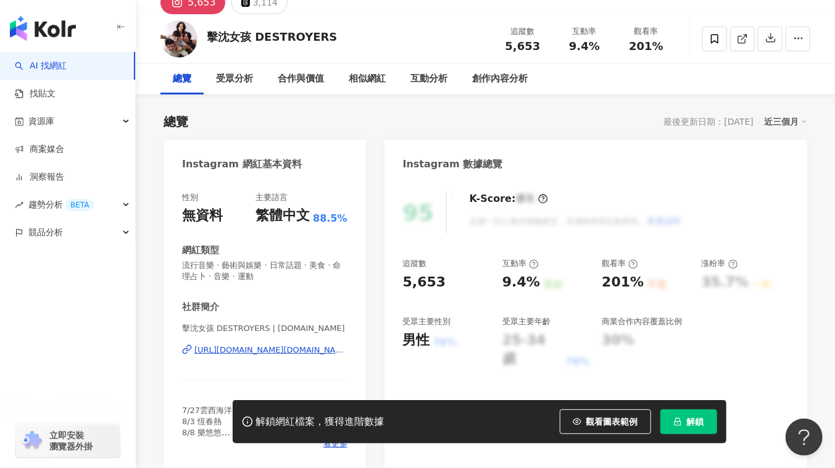
click at [241, 354] on div "[URL][DOMAIN_NAME][DOMAIN_NAME]" at bounding box center [270, 349] width 153 height 11
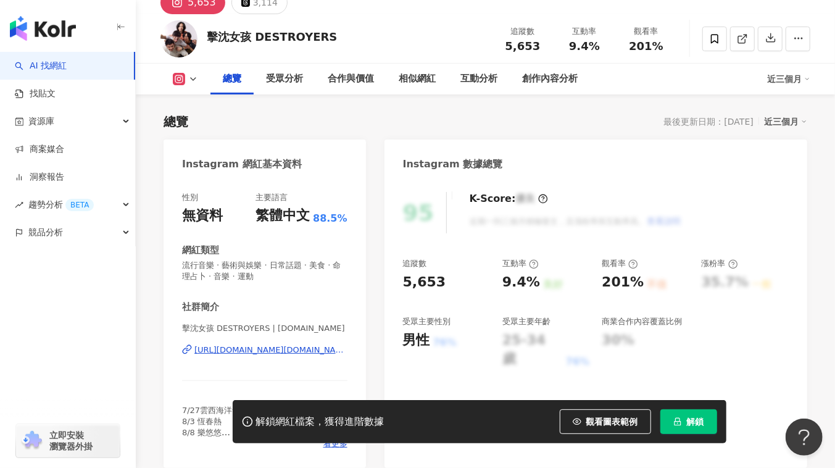
scroll to position [0, 0]
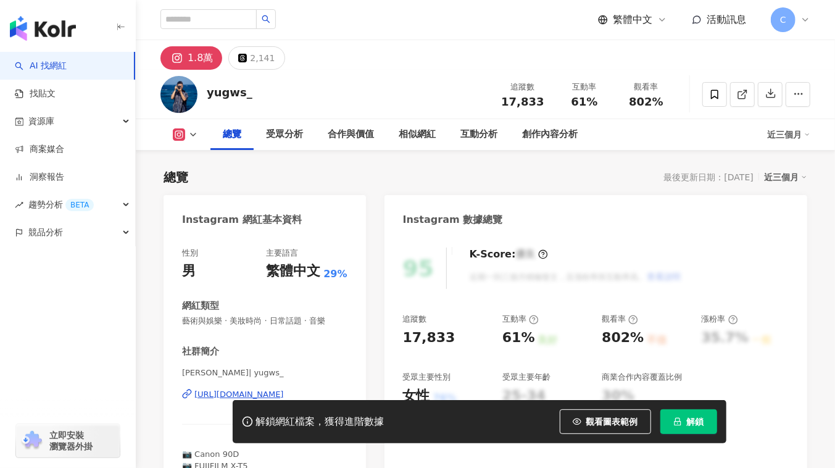
click at [193, 395] on div "[URL][DOMAIN_NAME]" at bounding box center [264, 394] width 165 height 11
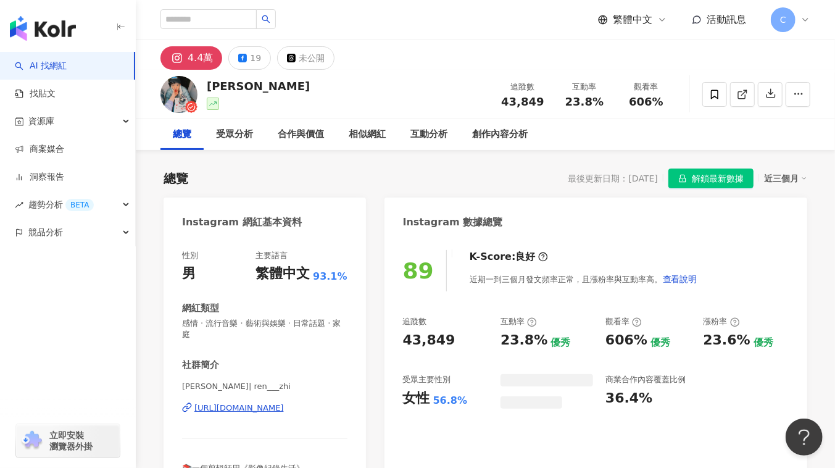
click at [258, 412] on div "https://www.instagram.com/ren___zhi/" at bounding box center [238, 407] width 89 height 11
drag, startPoint x: 577, startPoint y: 102, endPoint x: 607, endPoint y: 104, distance: 29.7
click at [607, 104] on div "23.8%" at bounding box center [584, 102] width 47 height 12
drag, startPoint x: 498, startPoint y: 96, endPoint x: 545, endPoint y: 98, distance: 47.6
click at [545, 98] on div "追蹤數 43,849" at bounding box center [523, 94] width 62 height 27
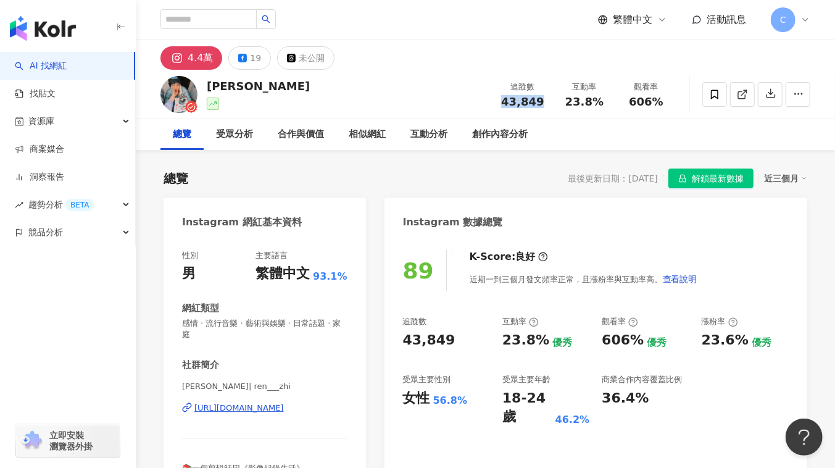
copy span "43,849"
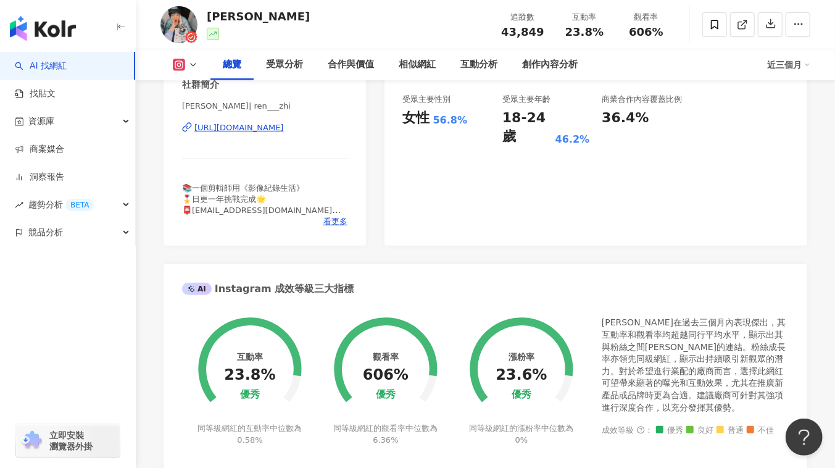
click at [445, 242] on div "89 K-Score : 良好 近期一到三個月發文頻率正常，且漲粉率與互動率高。 查看說明 追蹤數 43,849 互動率 23.8% 優秀 觀看率 606% …" at bounding box center [595, 101] width 423 height 288
